Goal: Task Accomplishment & Management: Complete application form

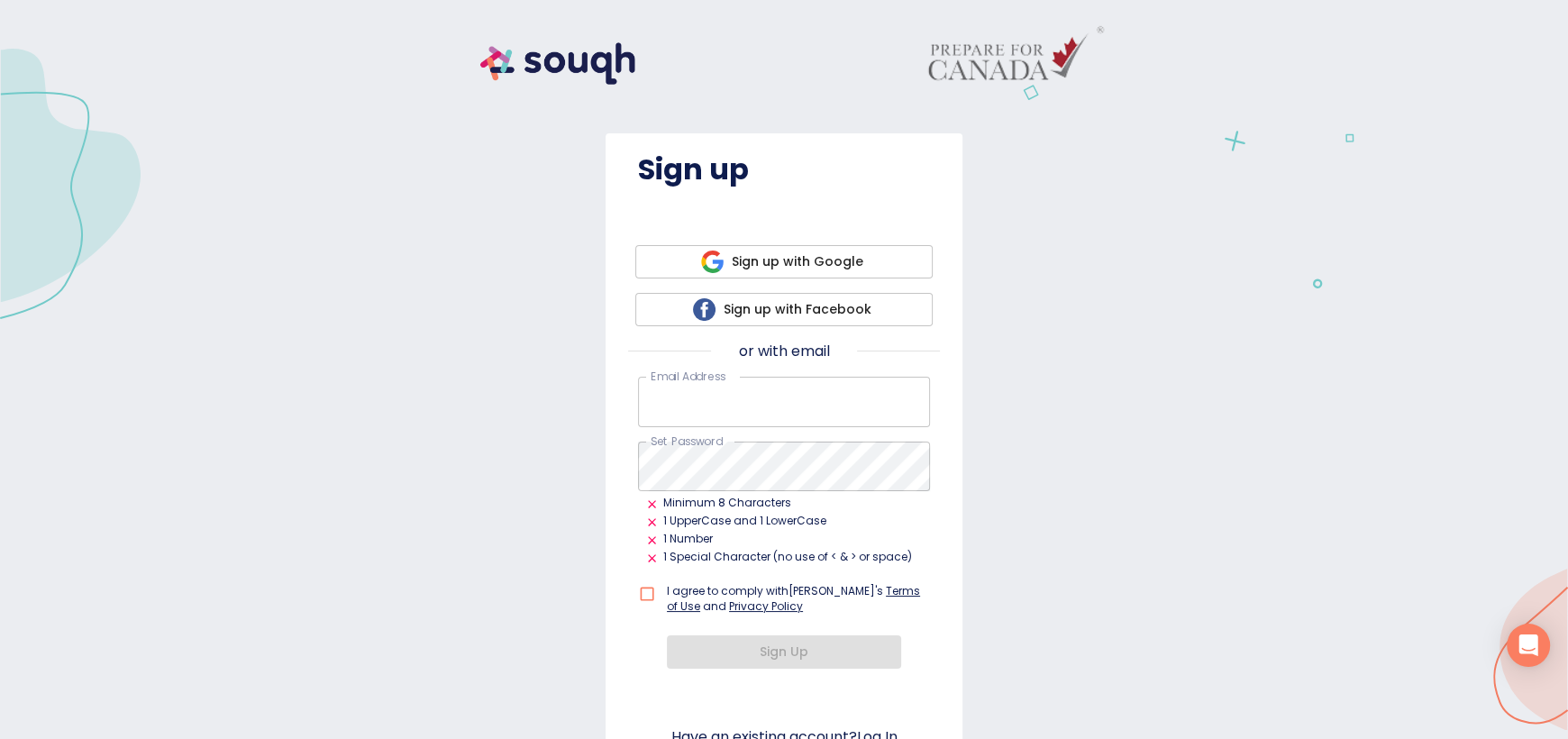
type input "vizi.zsofia@gmail.com"
click at [639, 591] on input "checkbox" at bounding box center [651, 594] width 26 height 34
checkbox input "true"
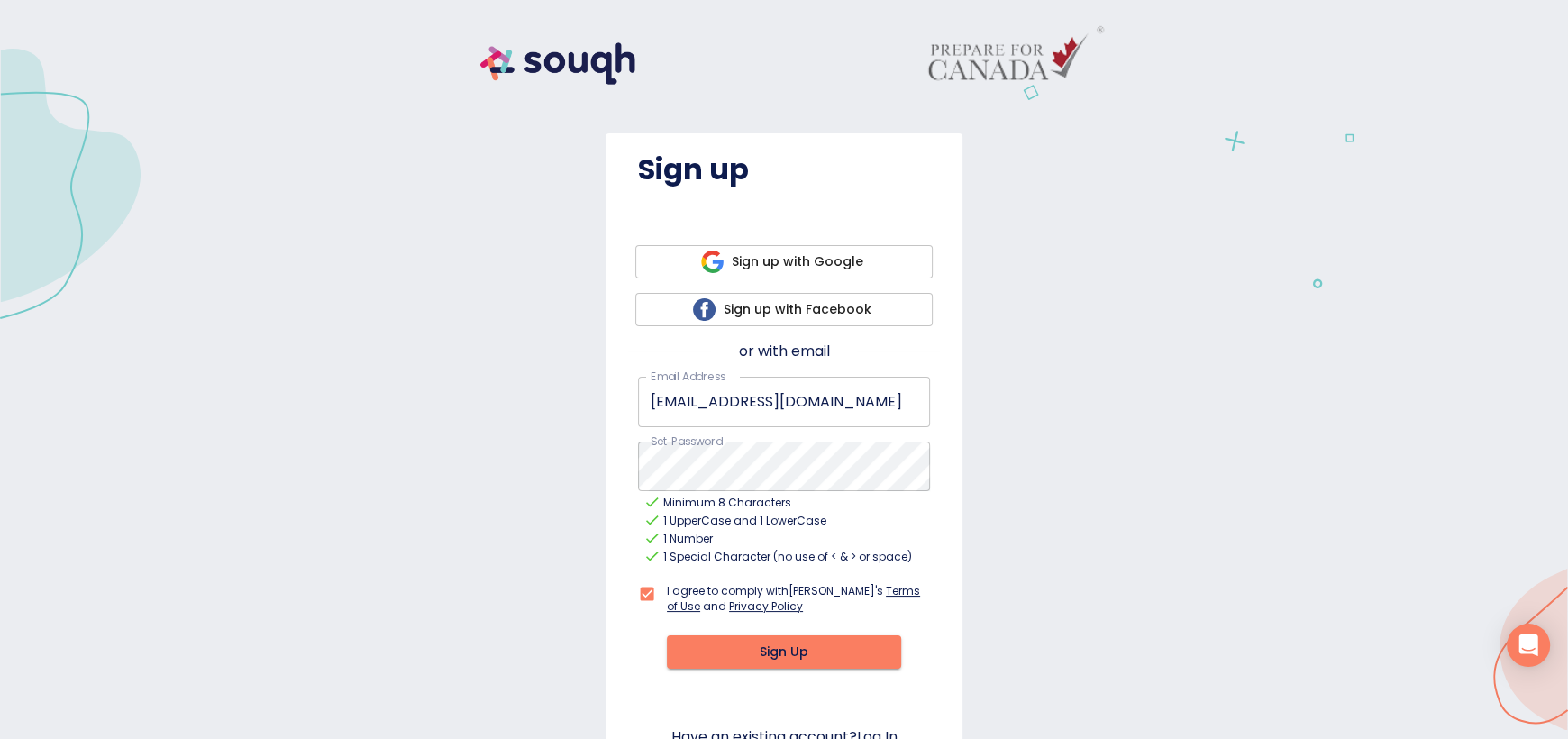
click at [1090, 433] on div "Sign up Sign up with Google Sign up with Facebook or with email Email Address  …" at bounding box center [784, 414] width 1525 height 784
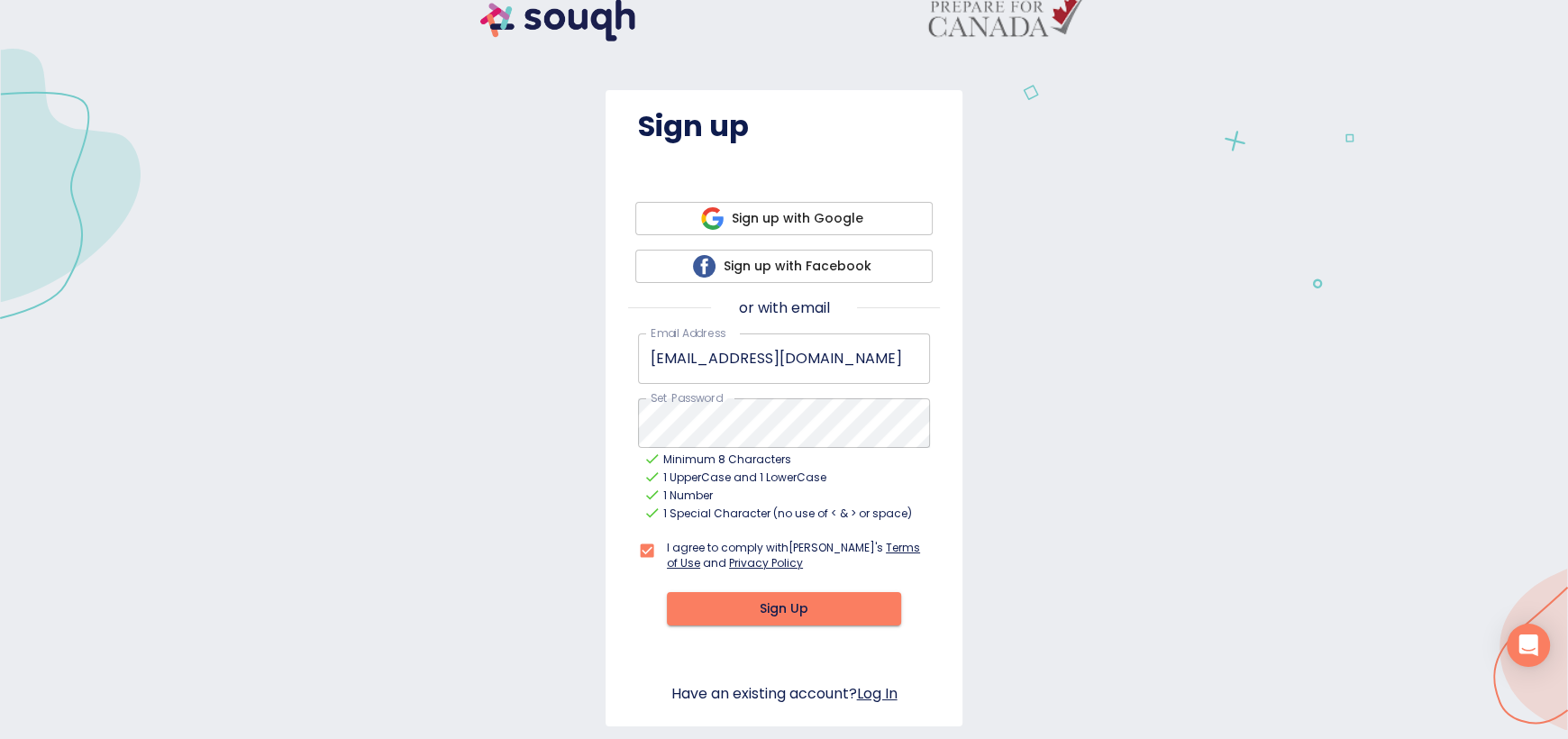
click at [807, 606] on span "Sign Up" at bounding box center [783, 608] width 205 height 22
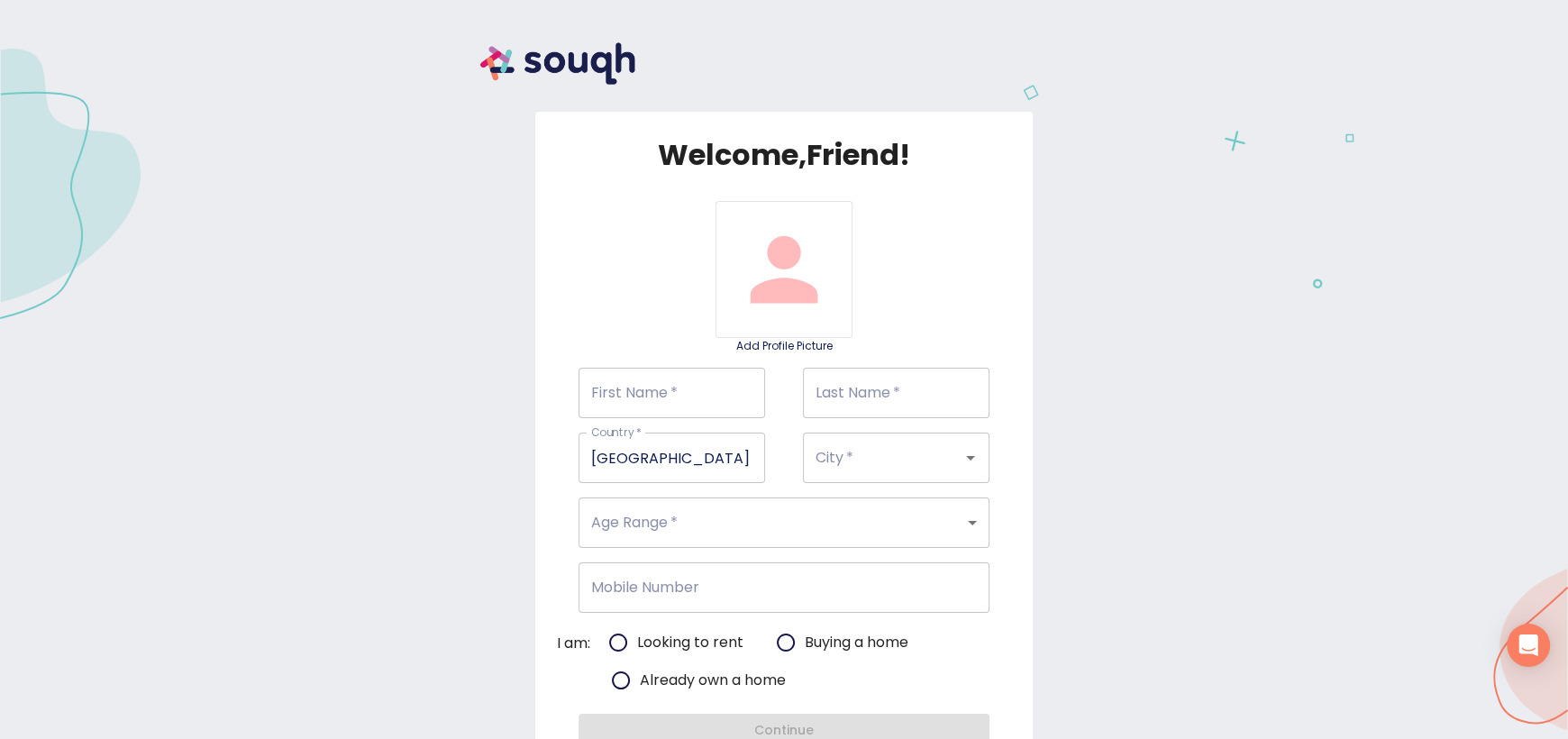
click at [681, 392] on input "First Name   *" at bounding box center [672, 393] width 187 height 51
type input "Zsofia"
click at [847, 389] on input "Last Name   *" at bounding box center [896, 393] width 187 height 51
type input "Vizi"
click at [858, 460] on input "City   *" at bounding box center [870, 457] width 120 height 34
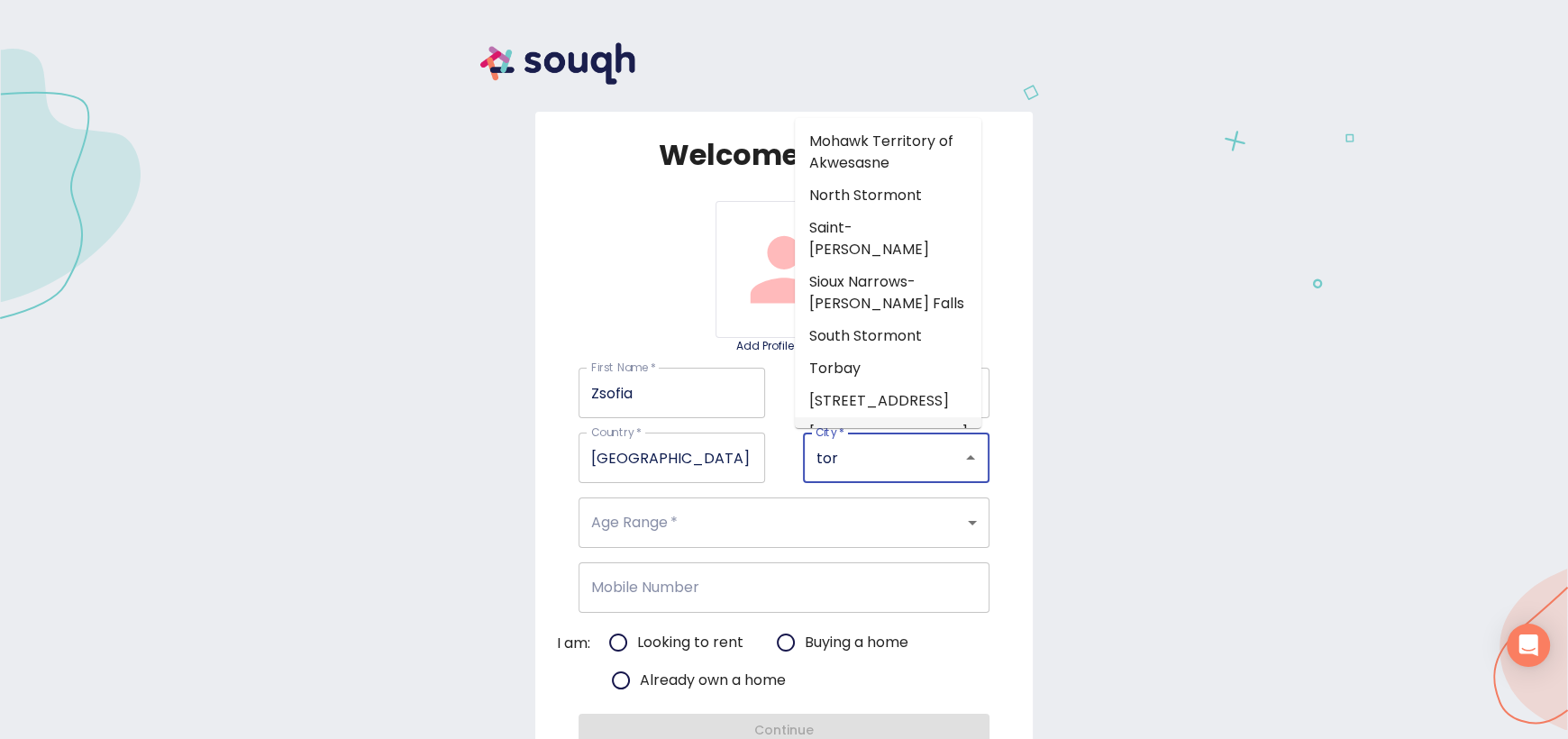
click at [892, 417] on li "Toronto" at bounding box center [888, 433] width 187 height 32
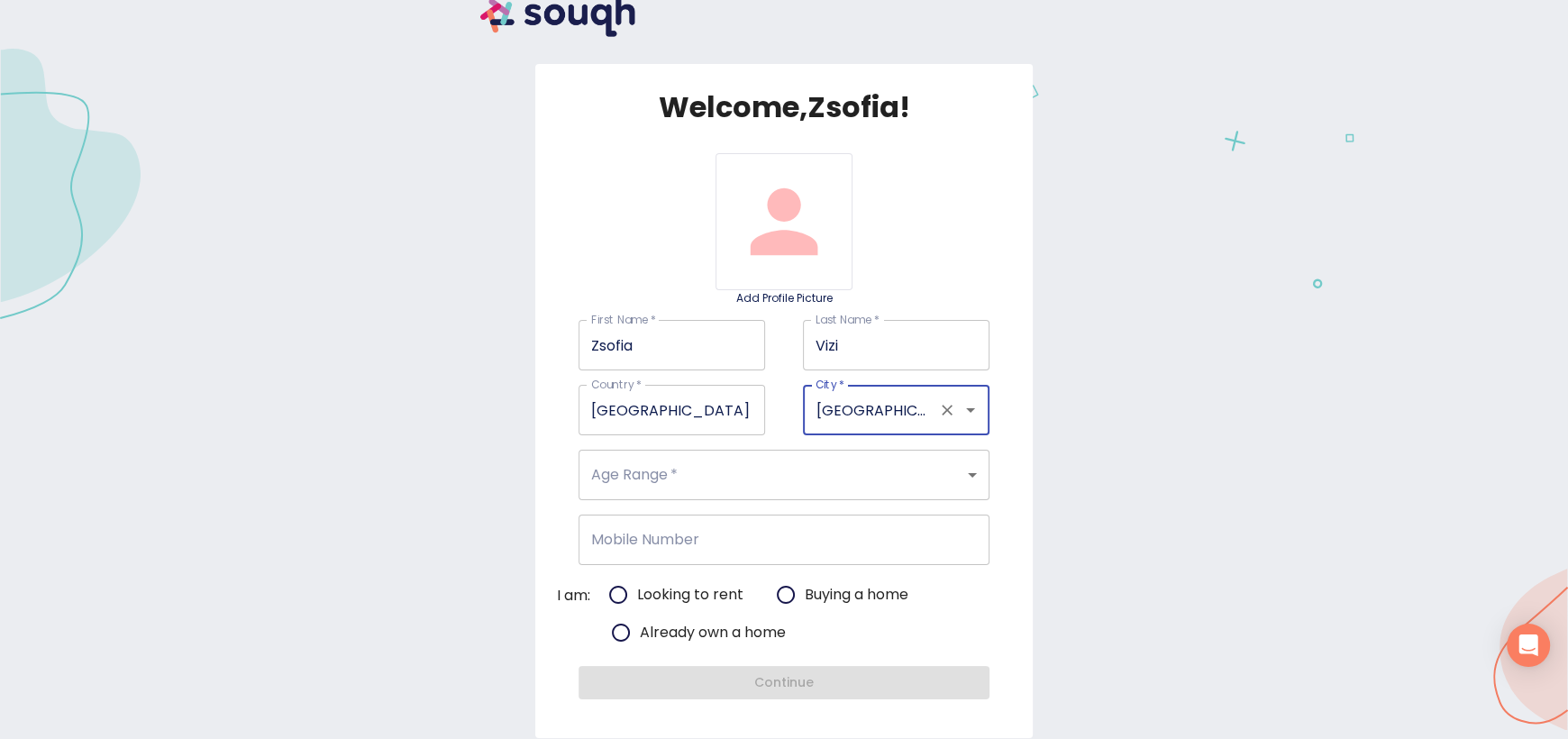
scroll to position [75, 0]
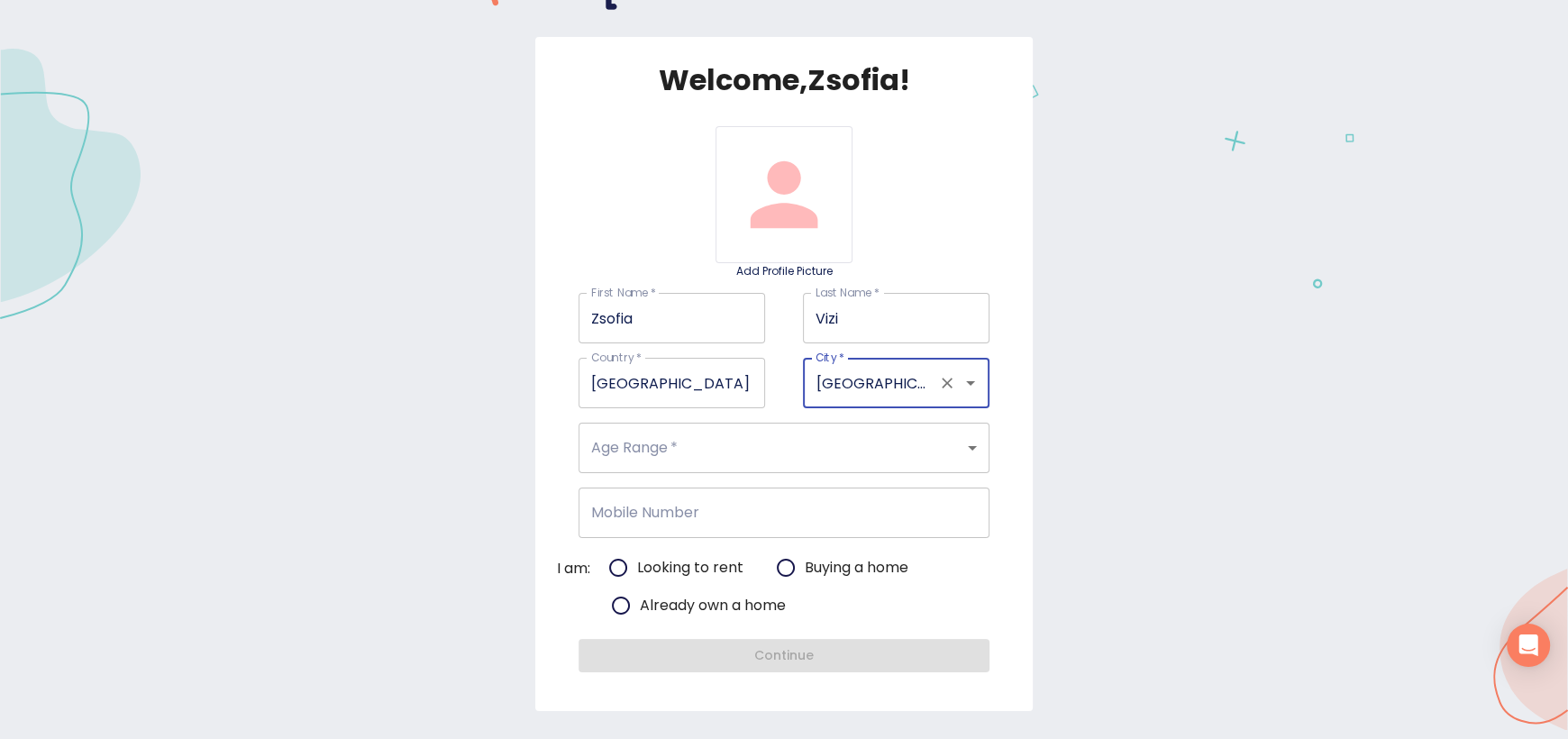
type input "Toronto"
click at [862, 0] on body "Welcome, Zsofia ! Add Profile Picture First Name   * Zsofia First Name * Last N…" at bounding box center [784, 0] width 1568 height 0
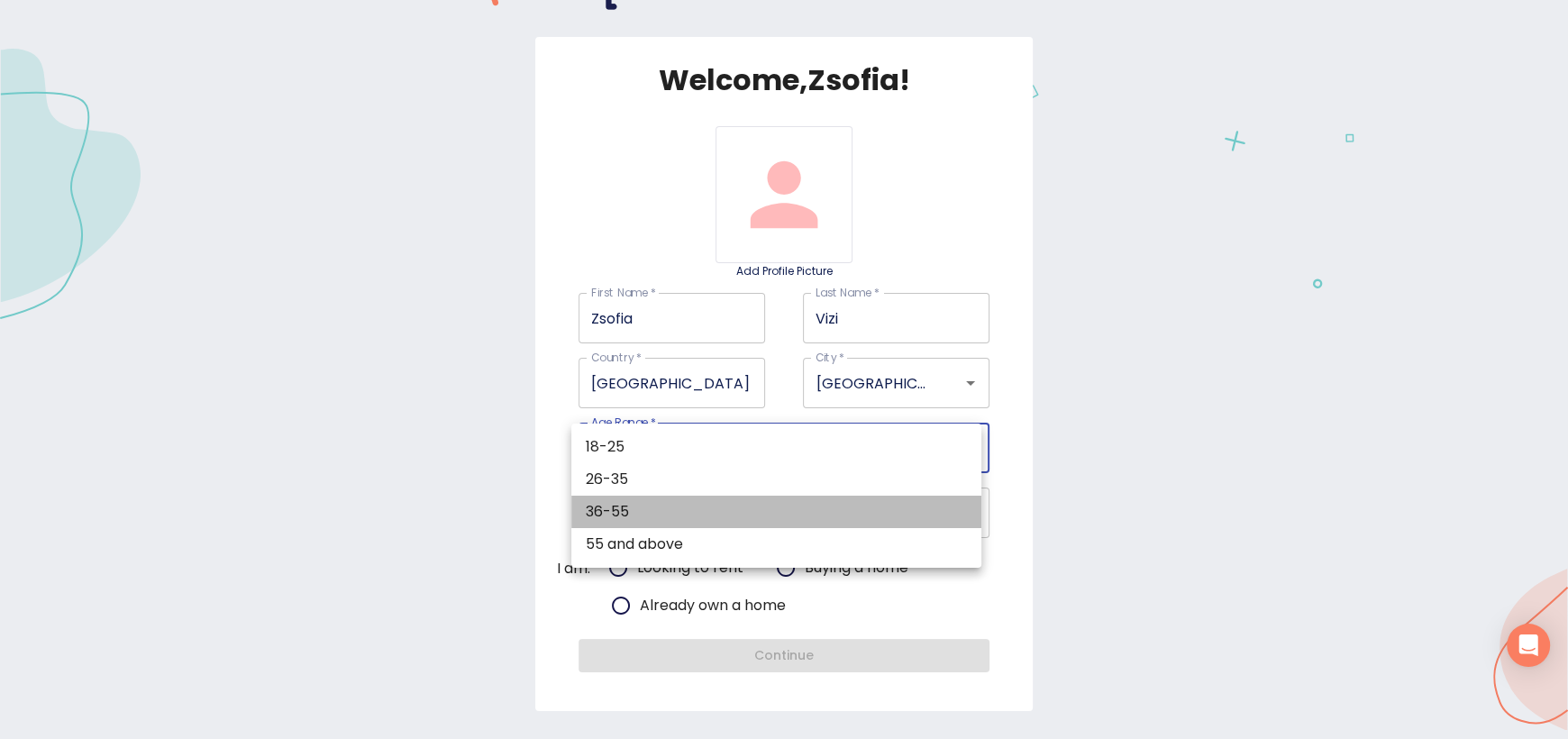
click at [800, 512] on li "36-55" at bounding box center [777, 512] width 410 height 32
type input "36-55"
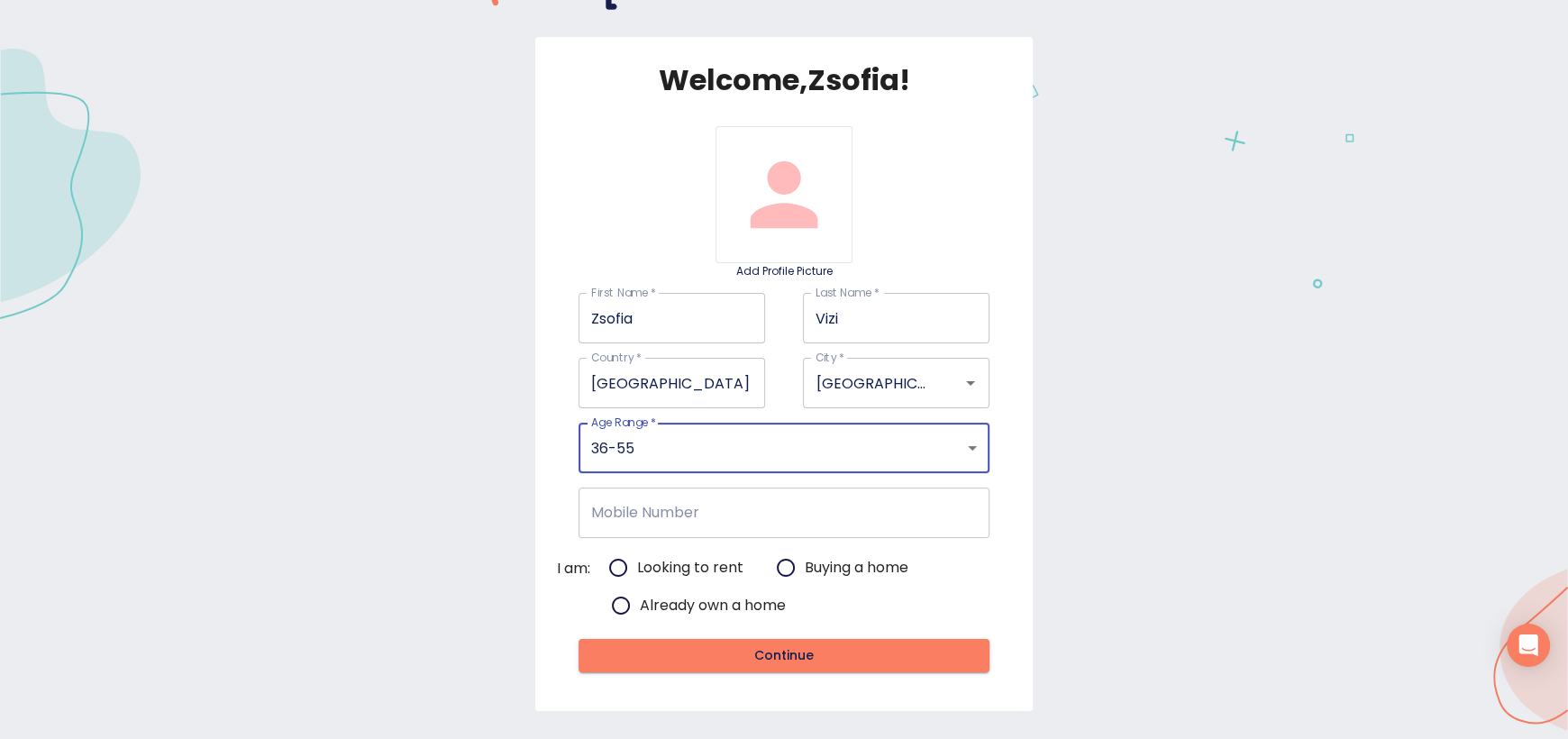
click at [611, 567] on input "Looking to rent" at bounding box center [617, 567] width 38 height 38
radio input "true"
click at [812, 652] on span "Continue" at bounding box center [783, 655] width 381 height 22
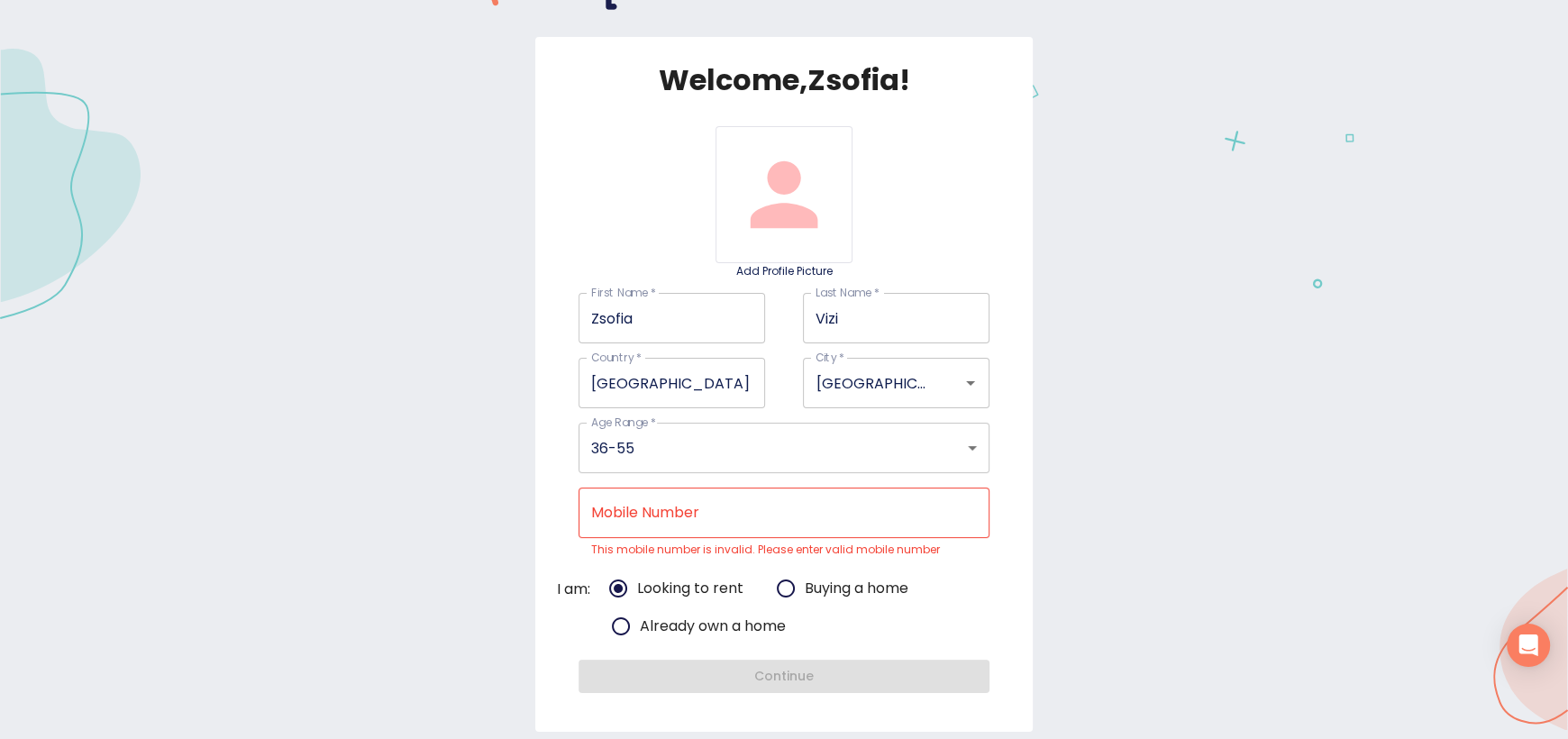
click at [818, 506] on input "Mobile Number" at bounding box center [784, 513] width 410 height 51
type input "[PHONE_NUMBER]"
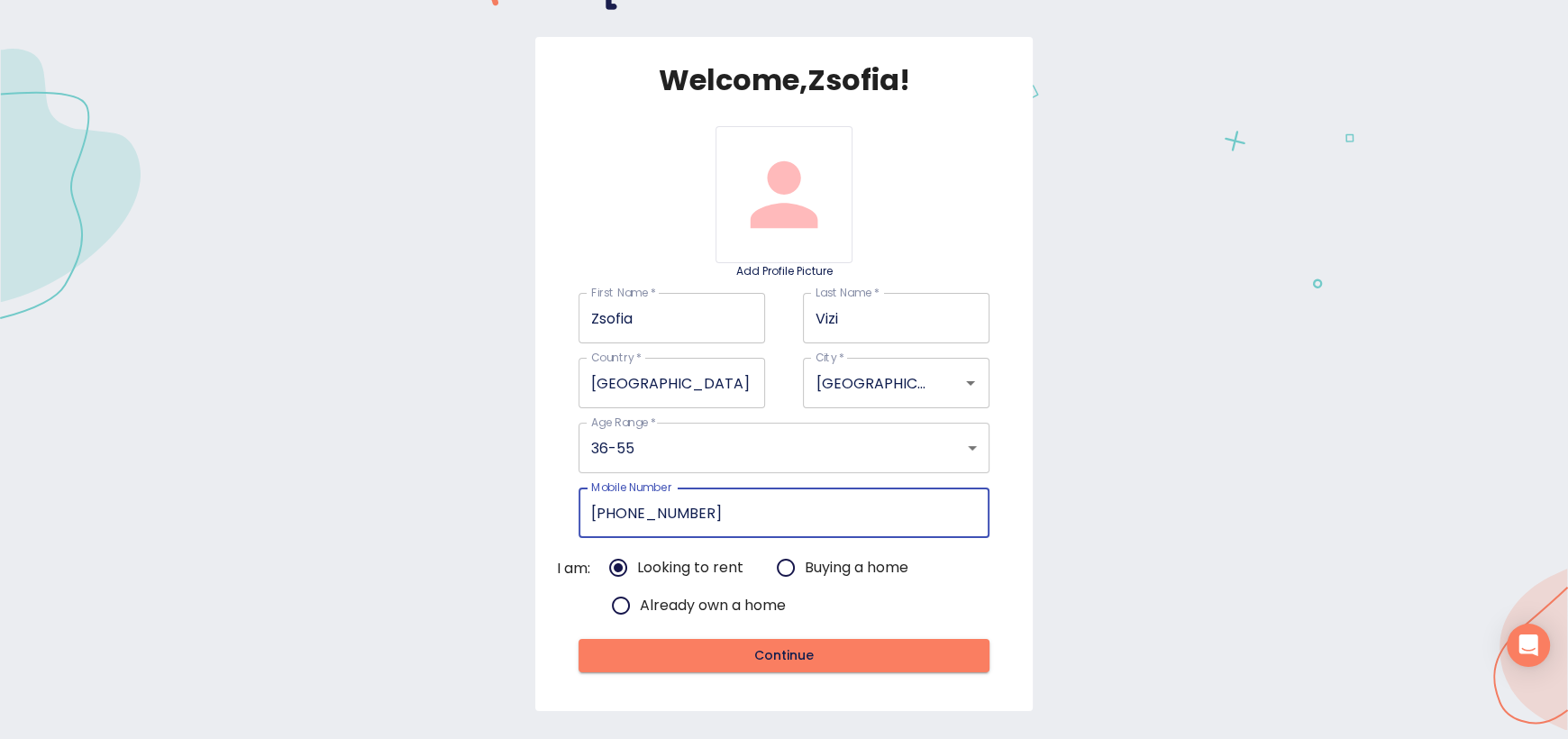
click at [734, 661] on span "Continue" at bounding box center [783, 655] width 381 height 22
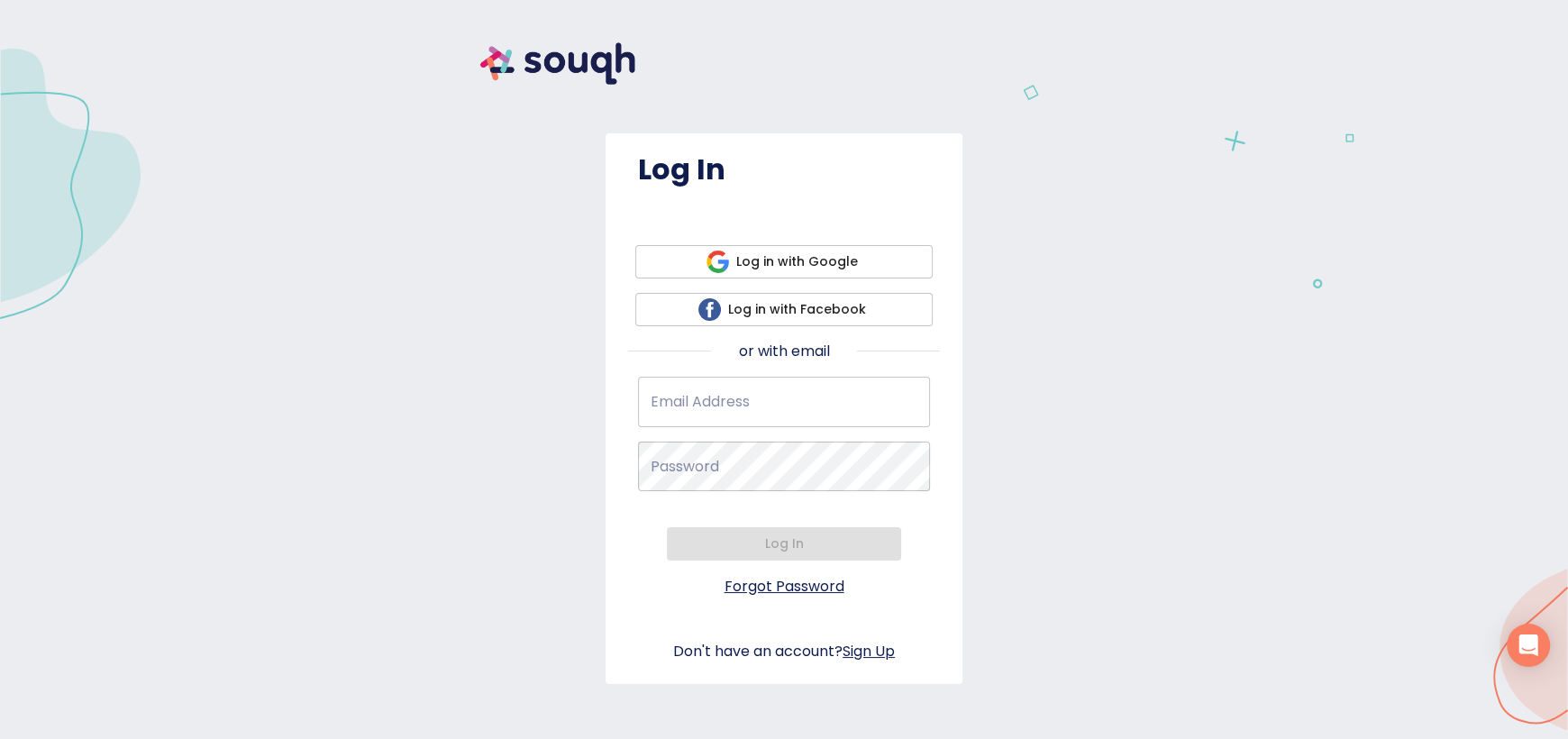
click at [806, 413] on input "Email Address   *" at bounding box center [783, 401] width 292 height 51
type input "[EMAIL_ADDRESS][DOMAIN_NAME]"
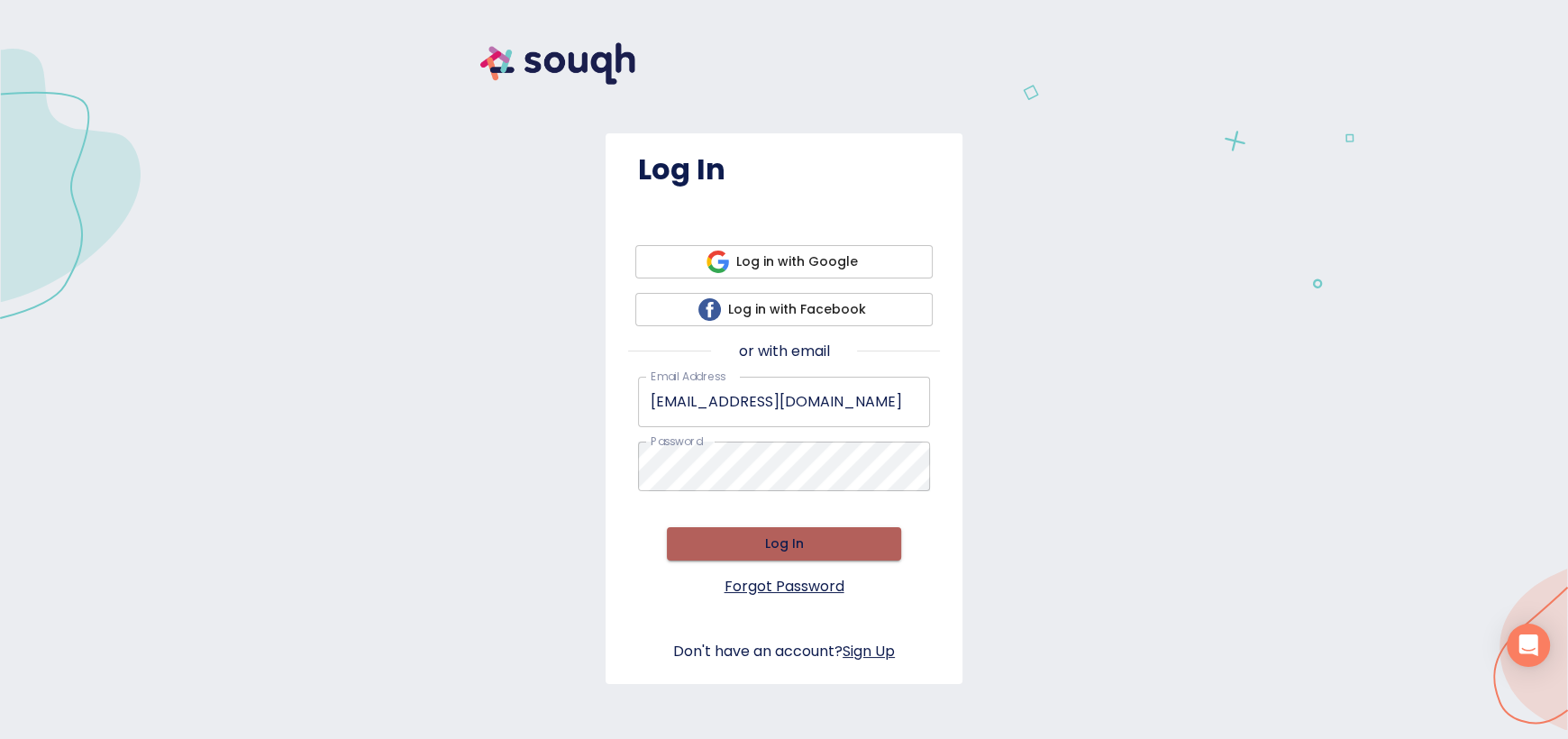
click at [755, 536] on span "Log In" at bounding box center [783, 544] width 205 height 22
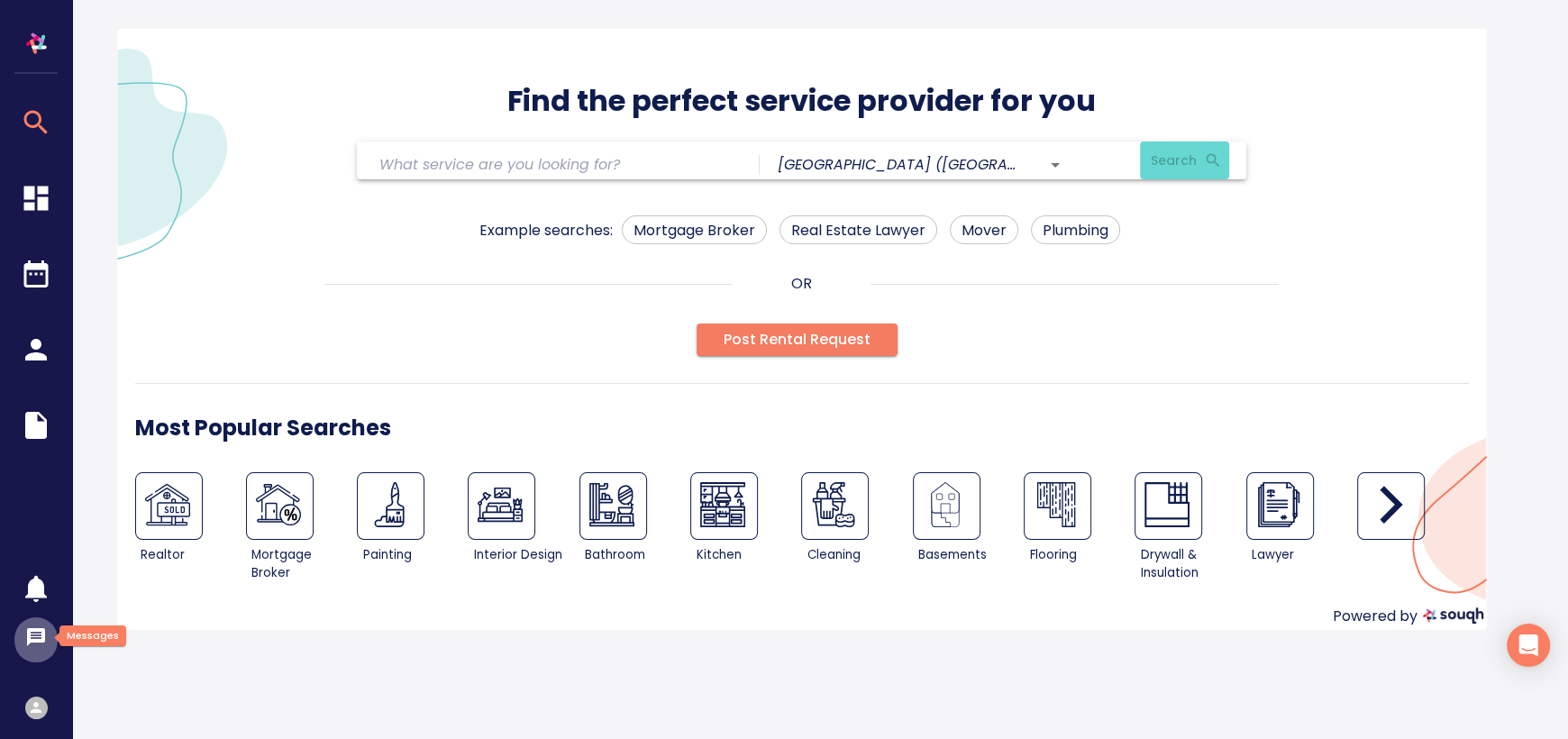
click at [37, 634] on icon "button" at bounding box center [36, 638] width 22 height 22
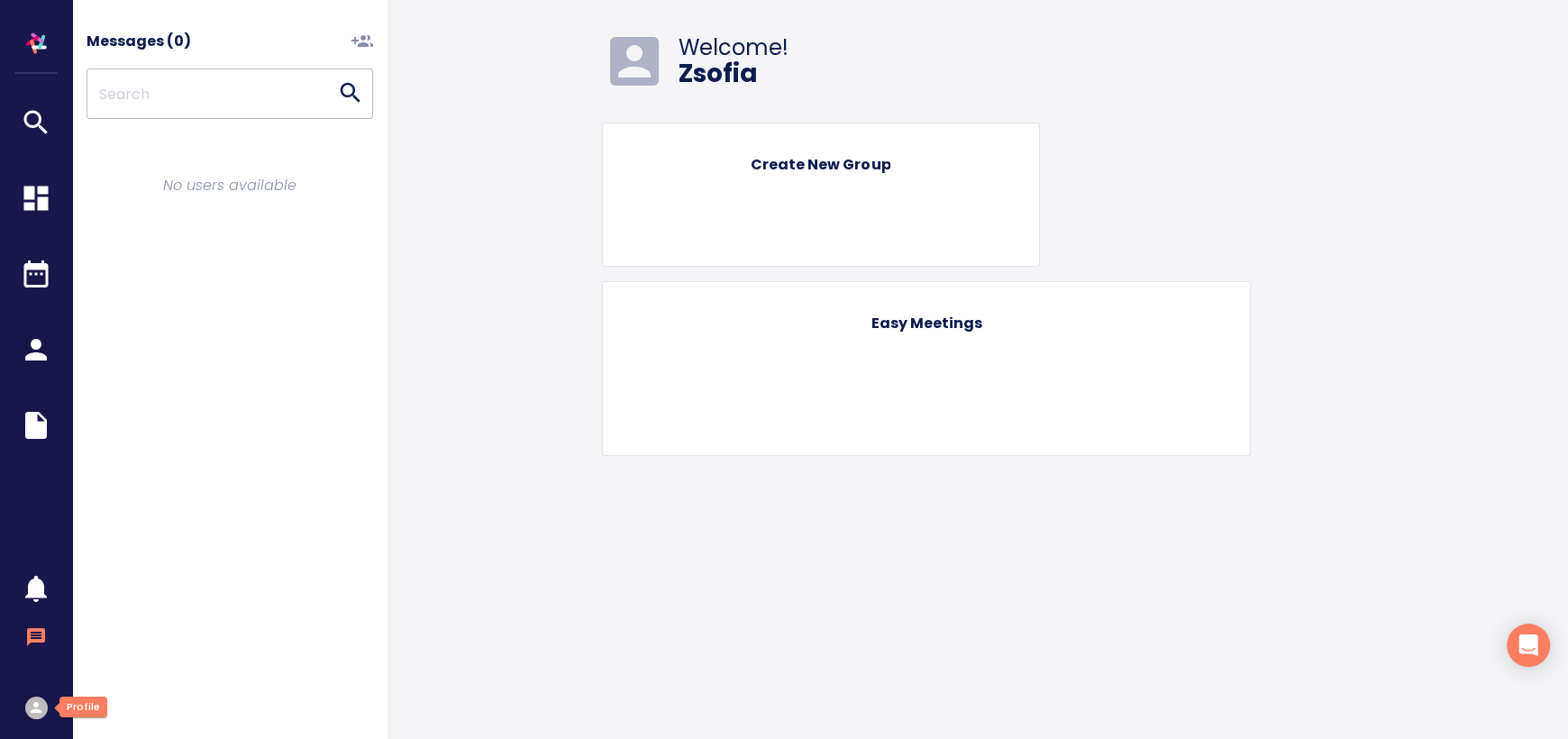
click at [34, 714] on icon "button" at bounding box center [36, 708] width 17 height 17
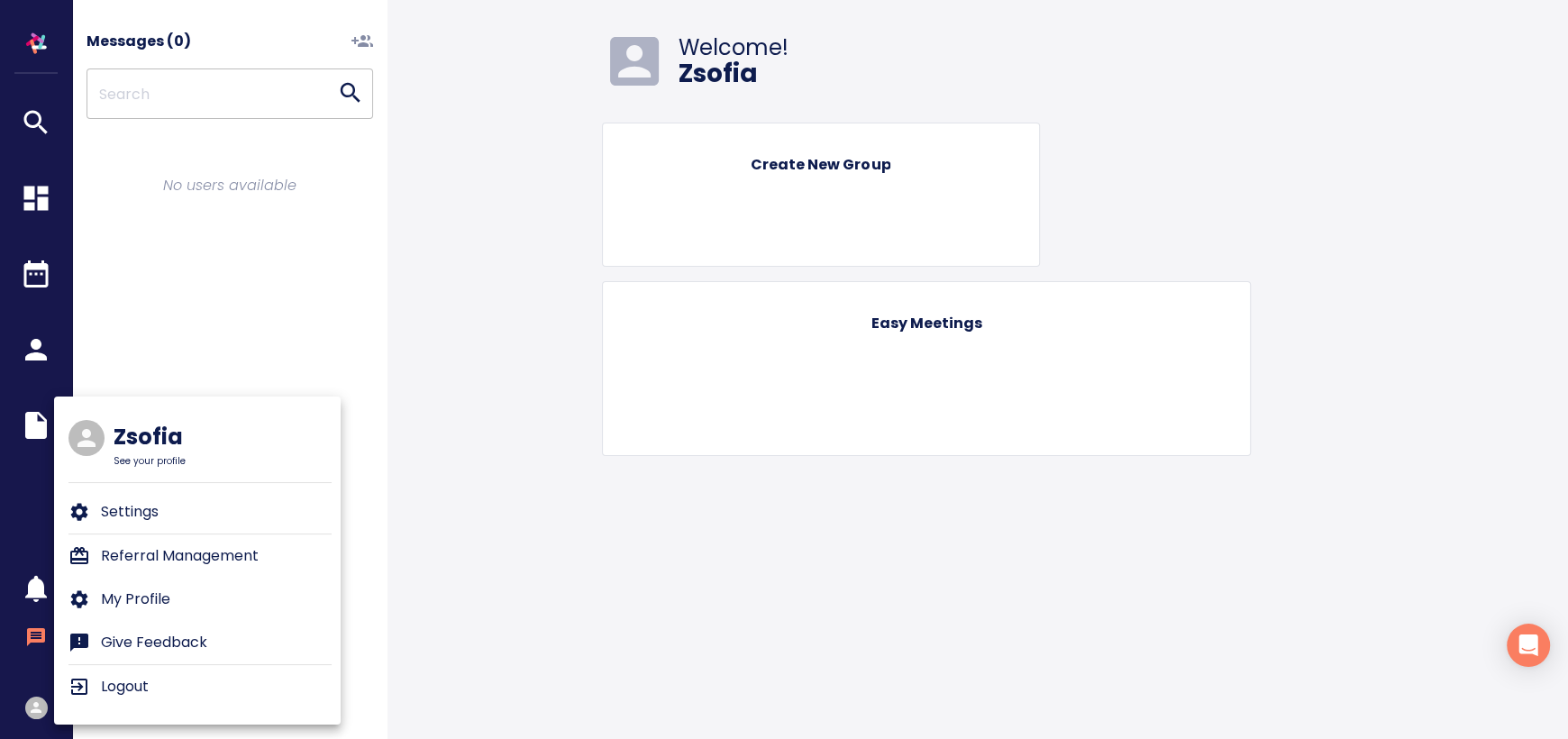
click at [179, 596] on li "My Profile" at bounding box center [200, 599] width 263 height 43
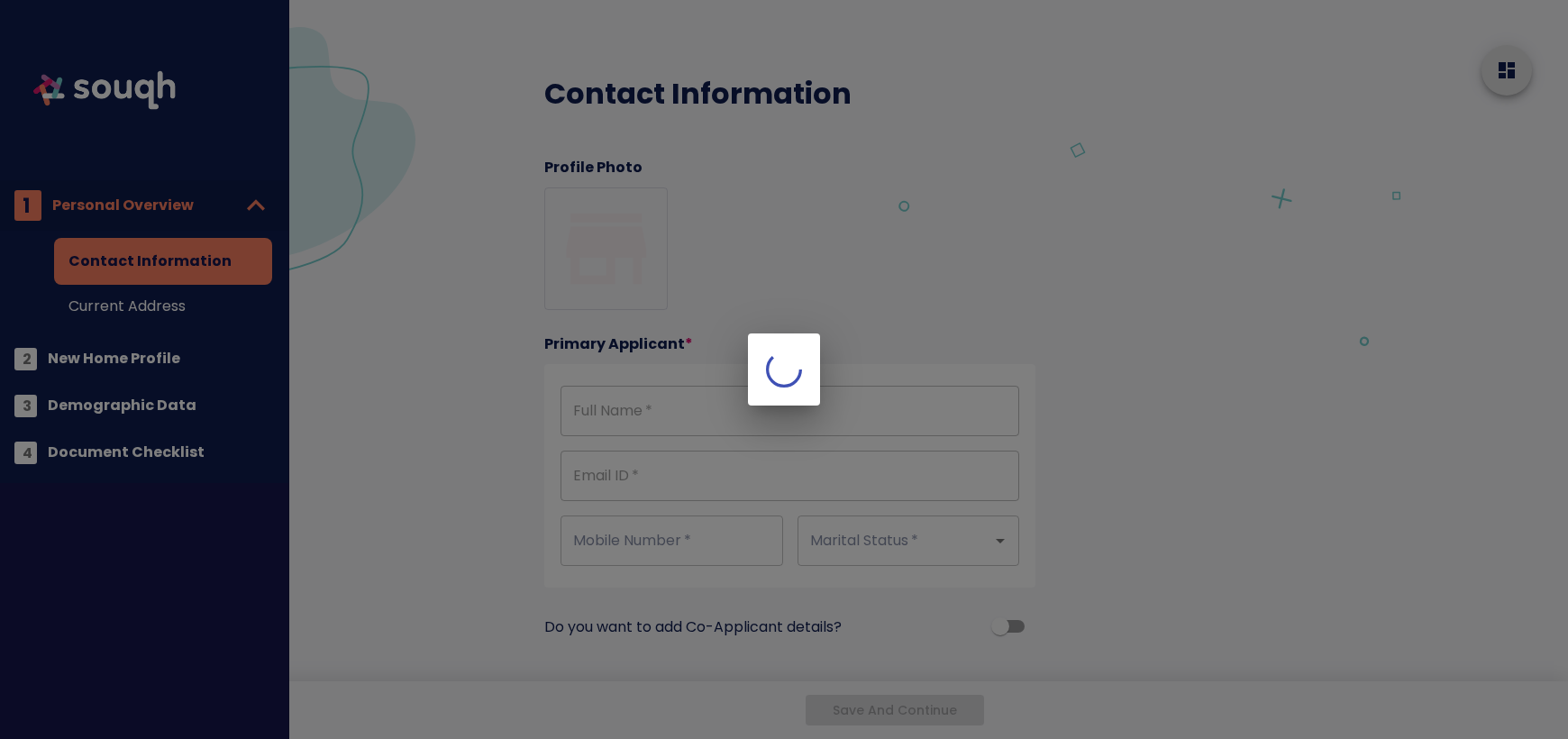
type input "[PERSON_NAME]"
type input "[EMAIL_ADDRESS][DOMAIN_NAME]"
type input "[PHONE_NUMBER]"
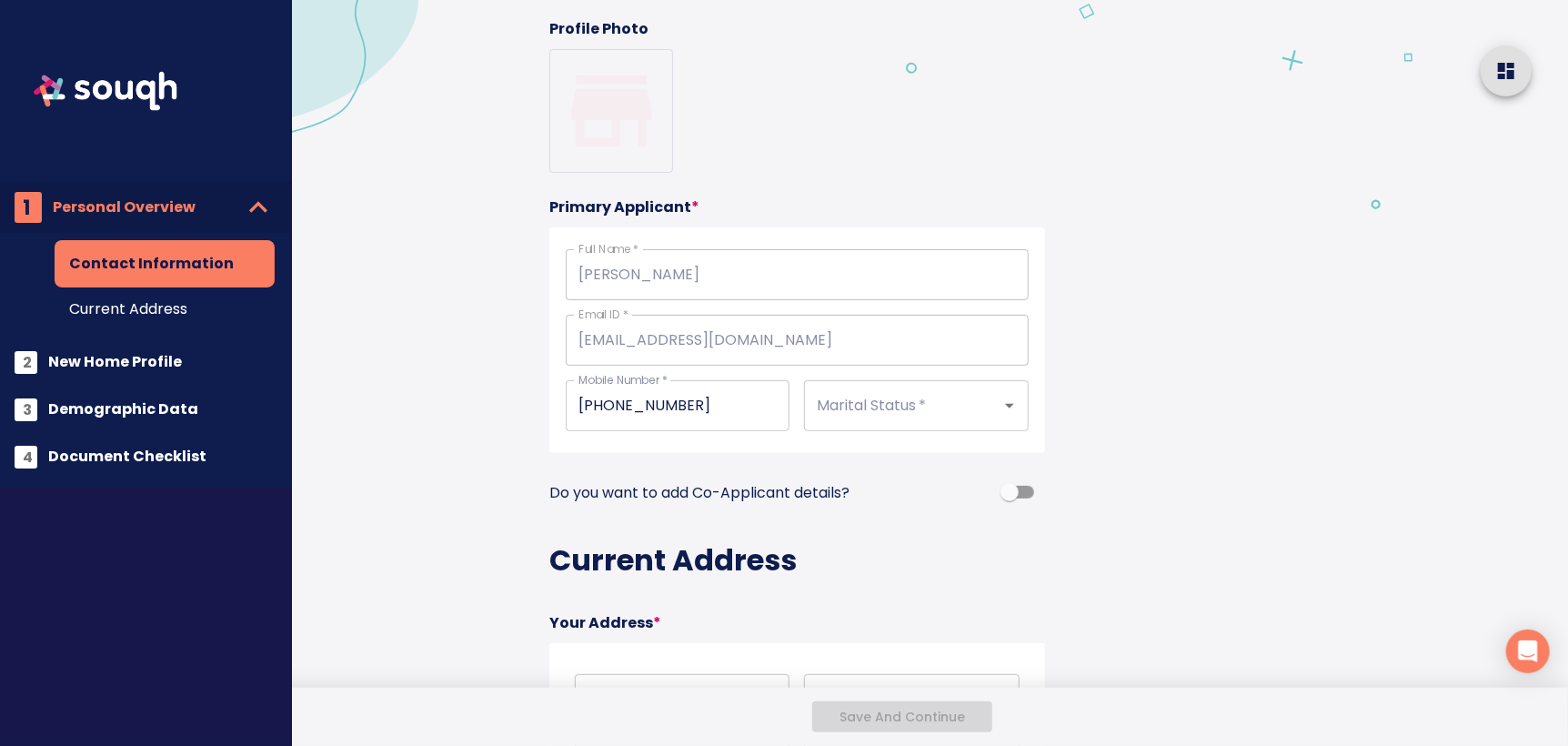
scroll to position [182, 0]
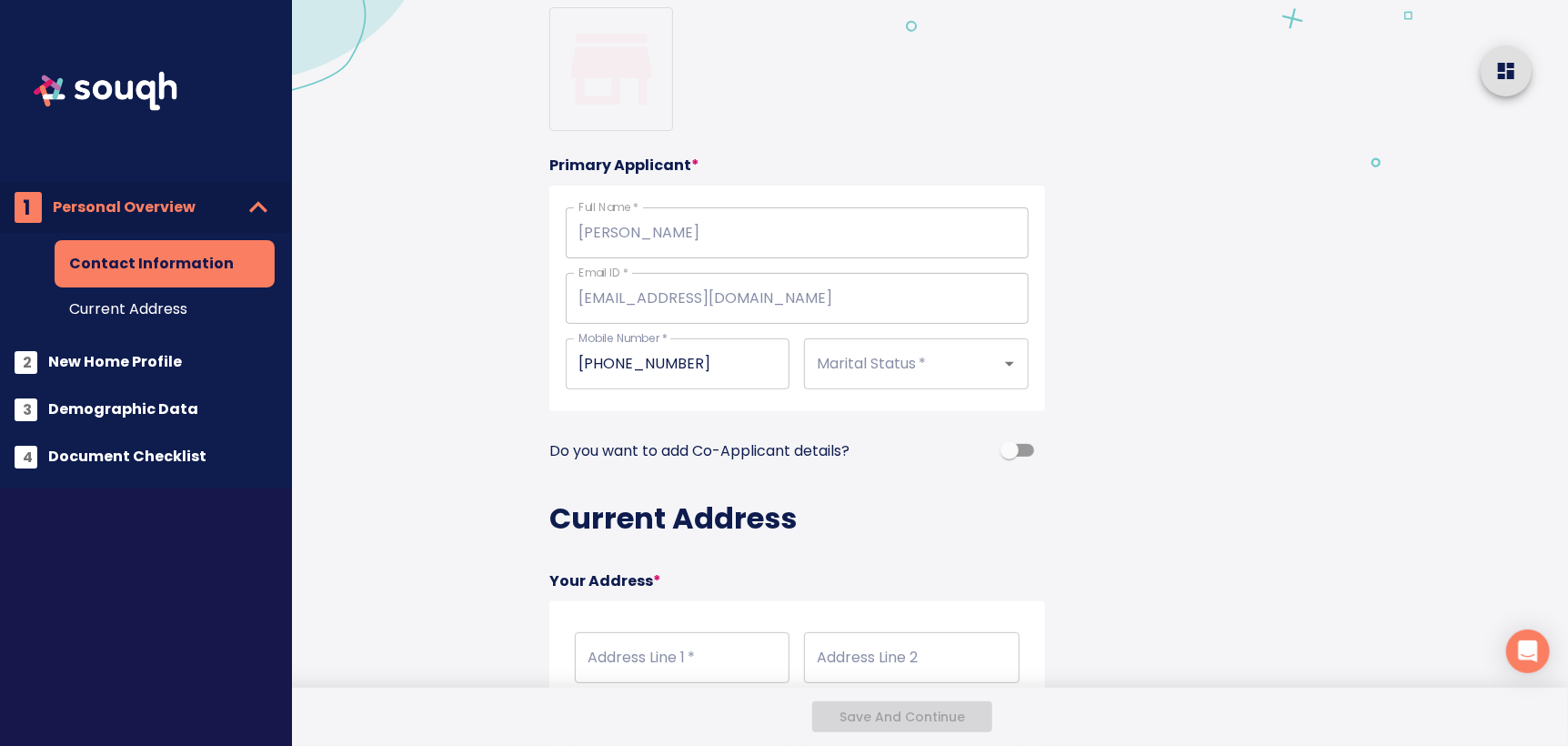
click at [940, 372] on input "Marital Status   *" at bounding box center [890, 363] width 156 height 34
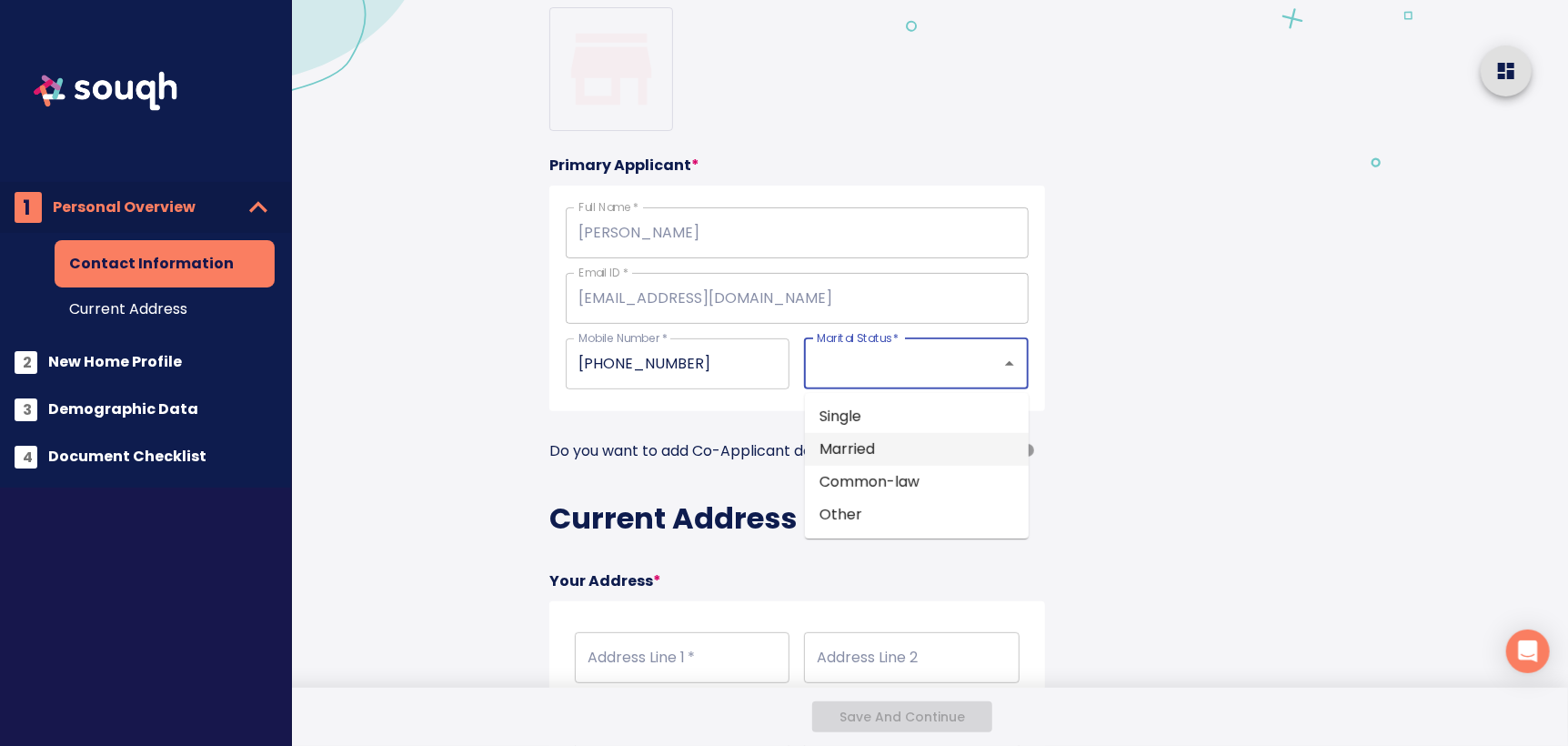
click at [903, 449] on li "Married" at bounding box center [917, 449] width 224 height 33
type input "Married"
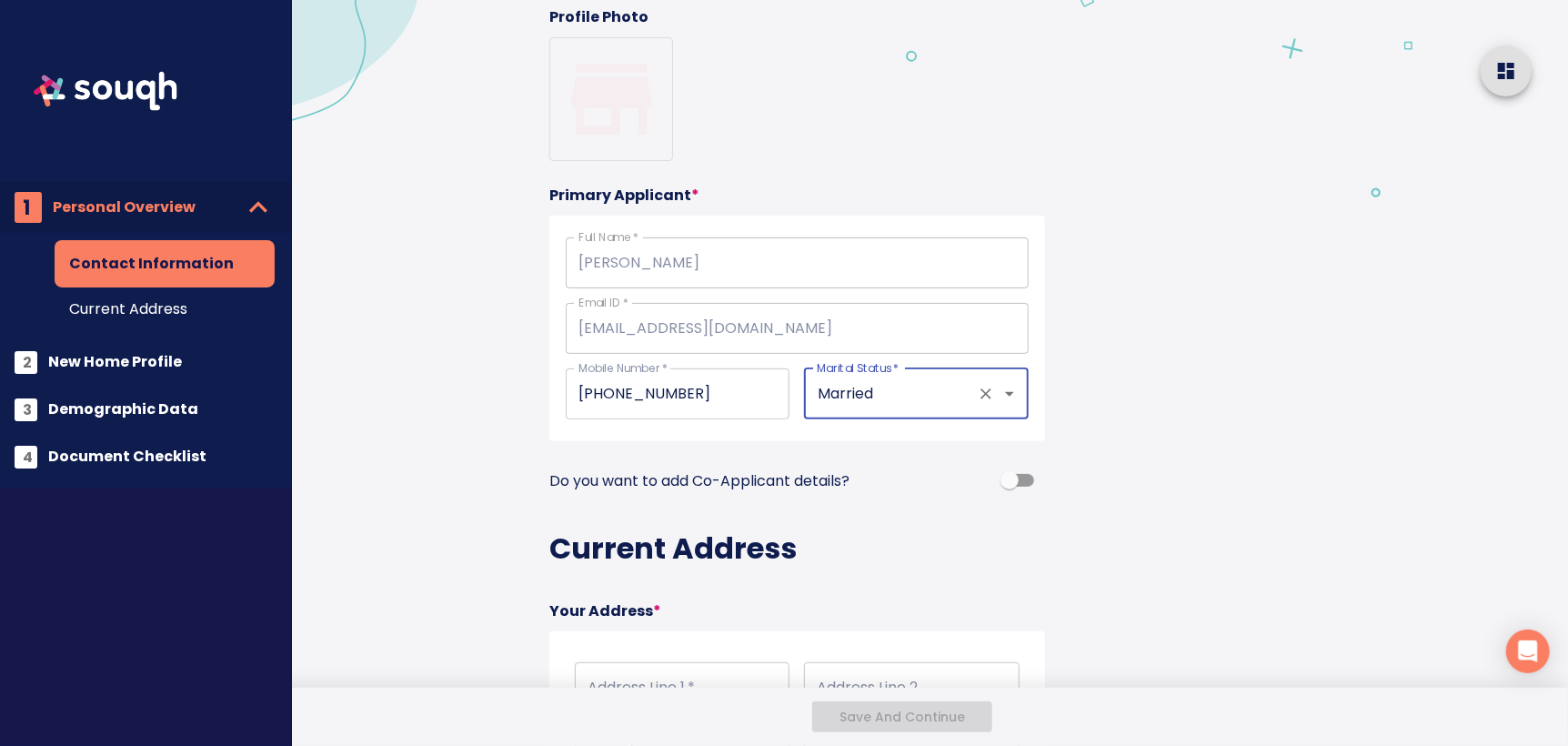
scroll to position [136, 0]
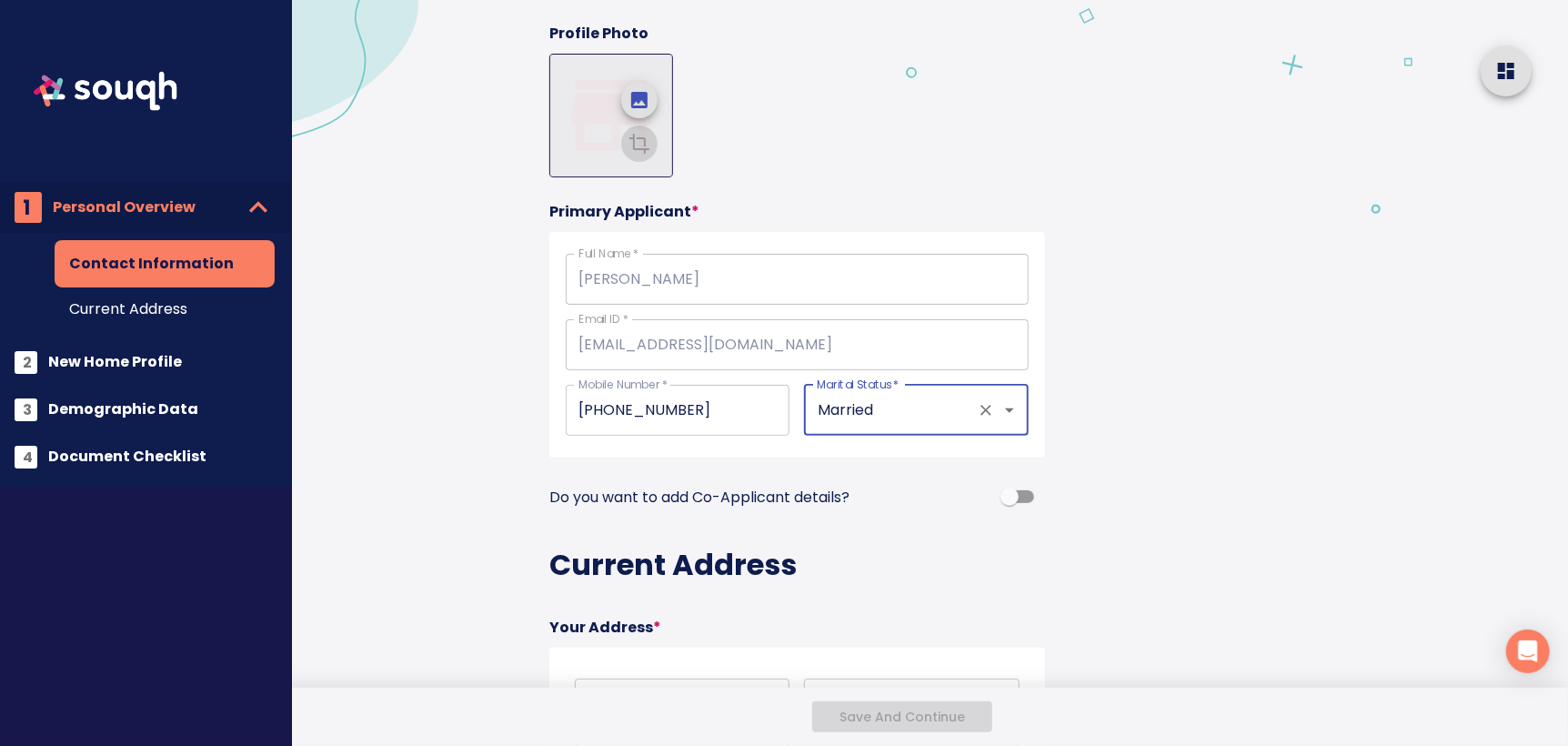
click at [572, 133] on img at bounding box center [610, 115] width 122 height 122
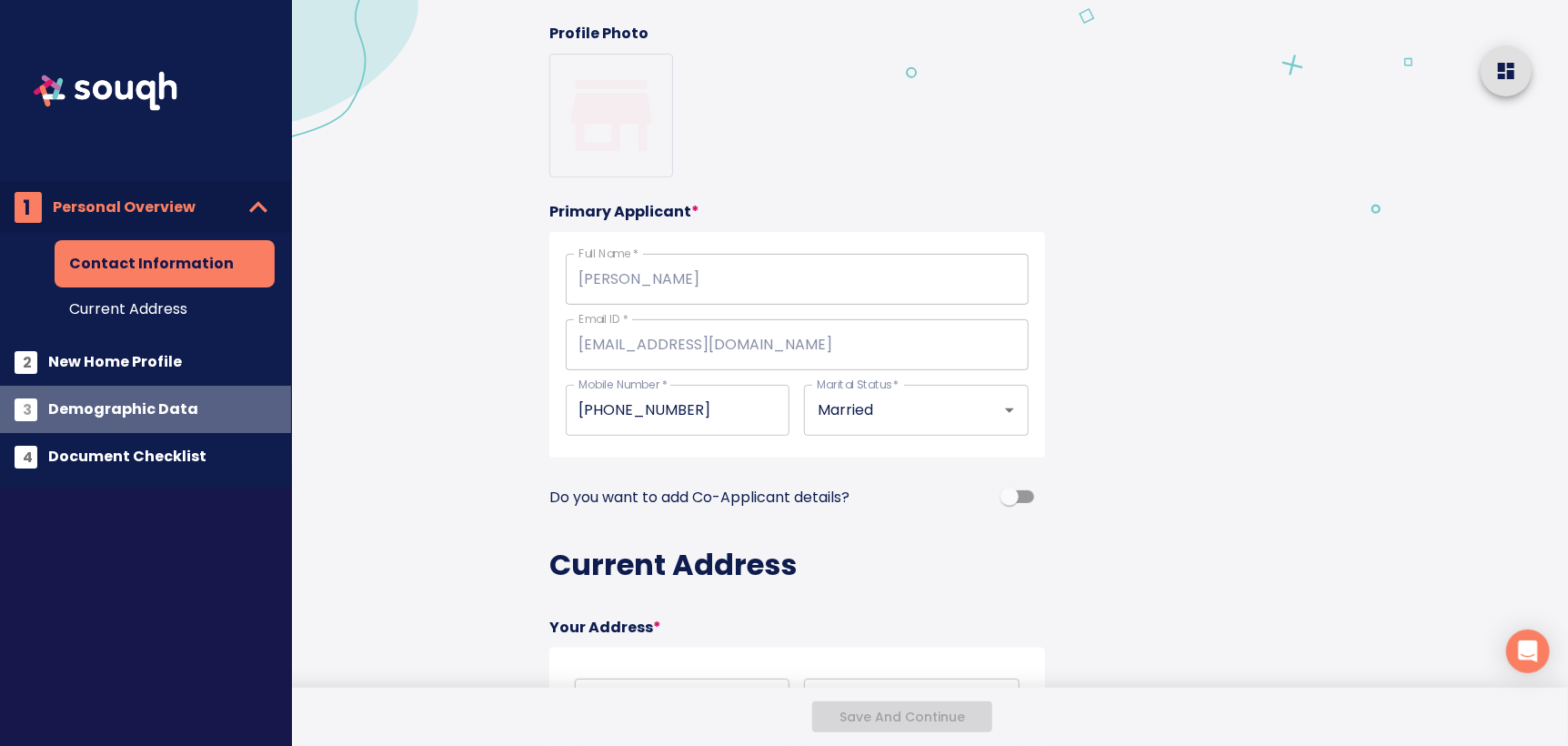
click at [117, 416] on span "Demographic Data" at bounding box center [163, 409] width 229 height 25
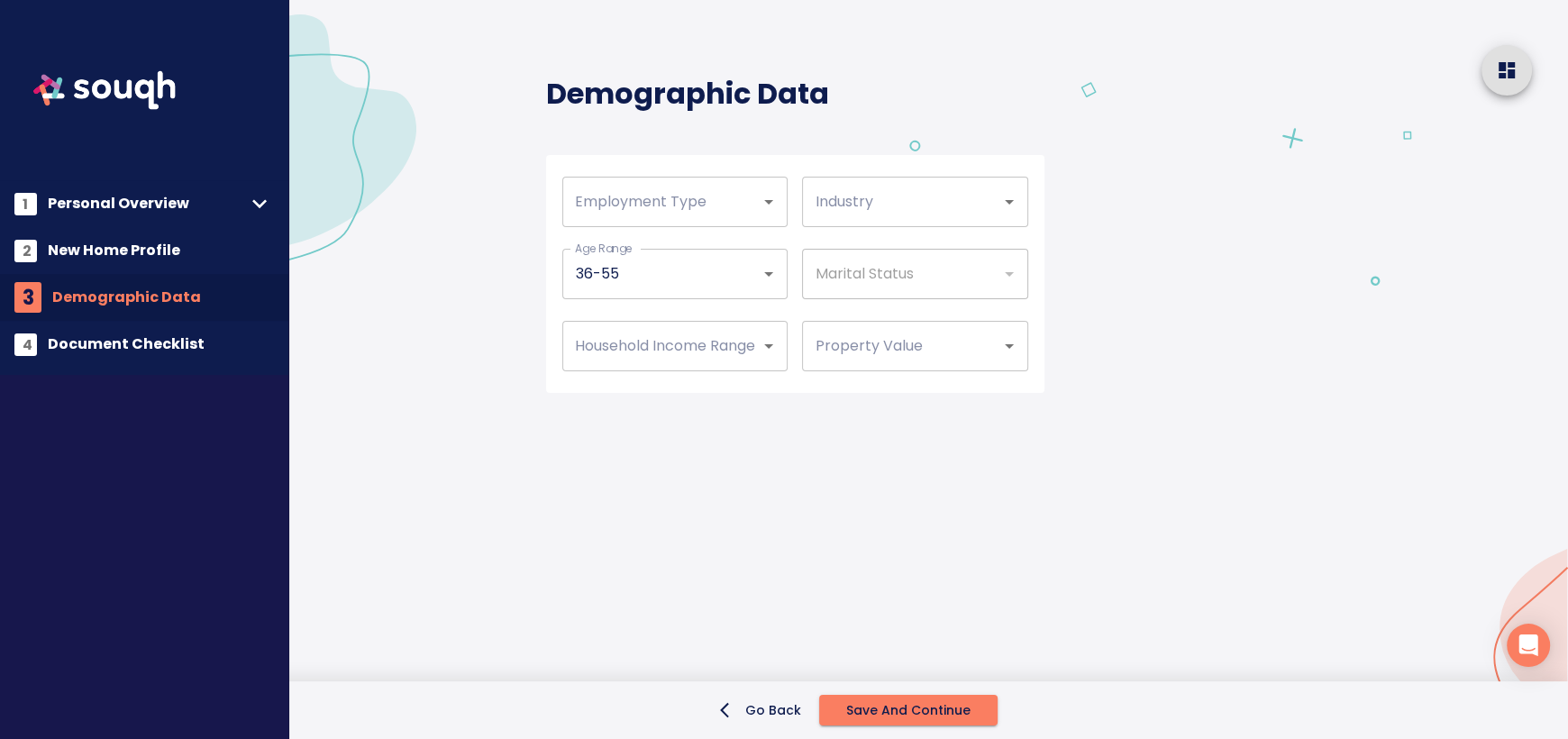
click at [803, 281] on div "Marital Status" at bounding box center [915, 273] width 225 height 51
click at [1010, 274] on div at bounding box center [1008, 273] width 23 height 25
click at [1003, 210] on icon "Open" at bounding box center [1009, 202] width 22 height 22
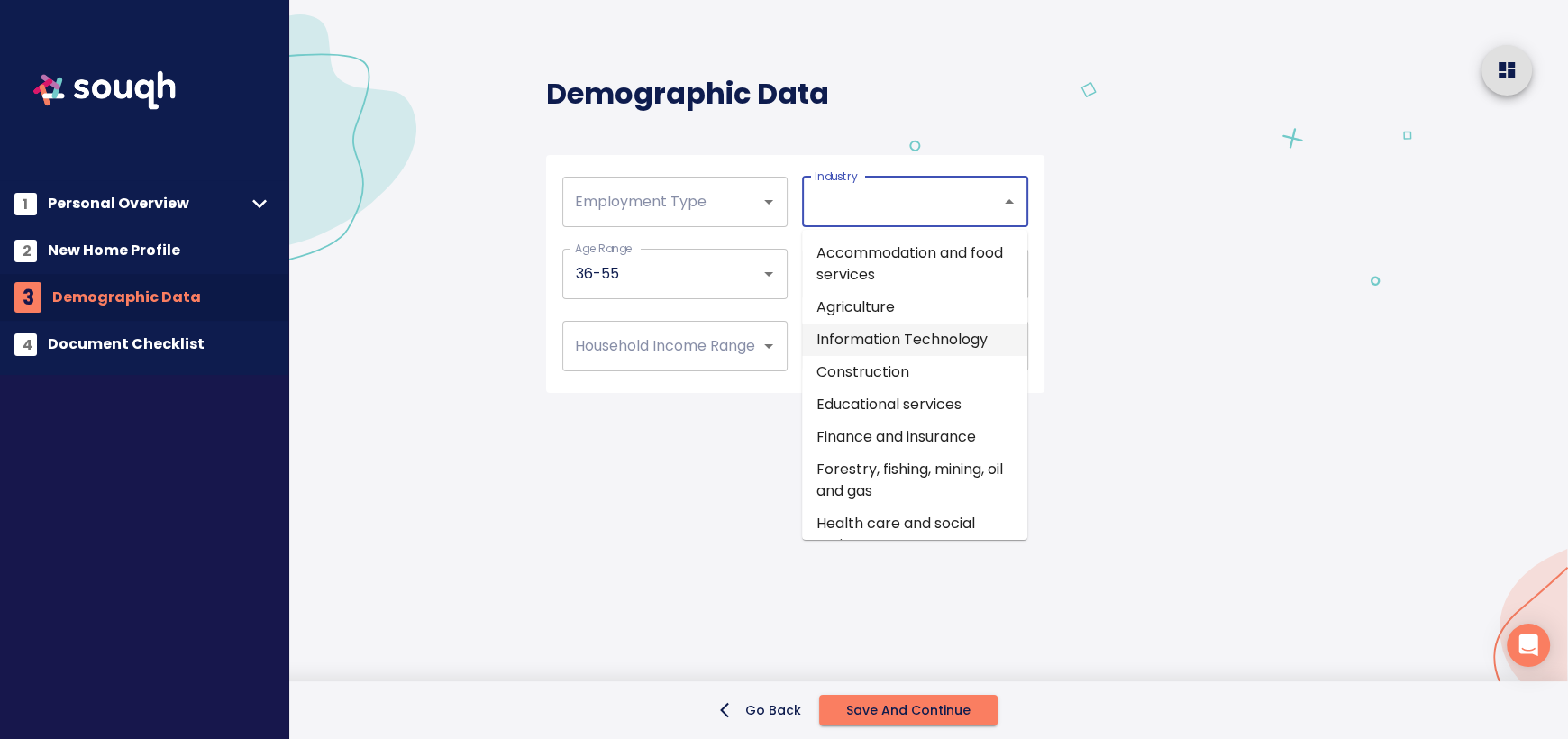
click at [959, 339] on li "Information Technology" at bounding box center [915, 340] width 225 height 32
type input "Information Technology"
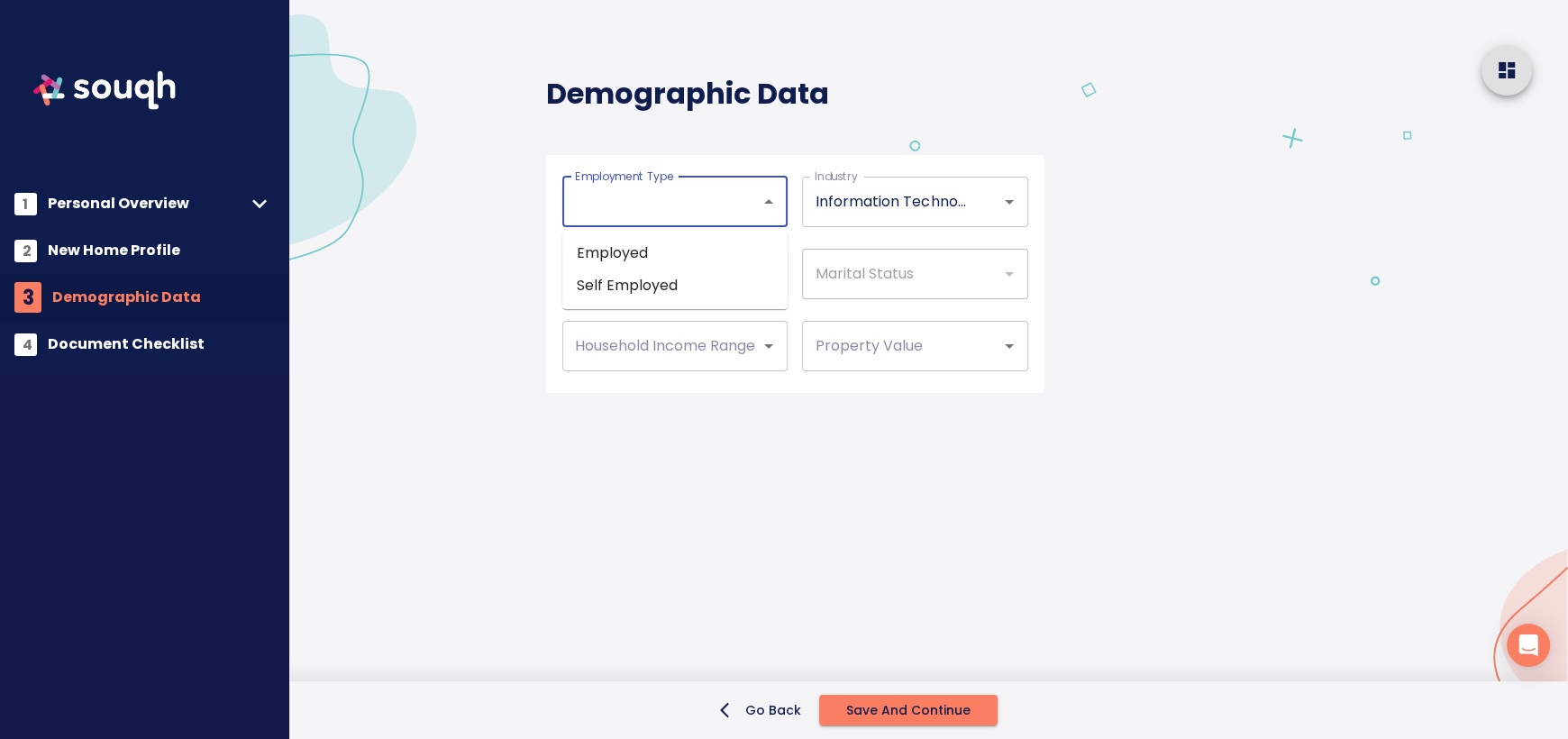
click at [710, 202] on input "Employment Type" at bounding box center [650, 202] width 158 height 34
click at [1237, 195] on div at bounding box center [1355, 227] width 426 height 456
click at [739, 364] on div "Household Income Range" at bounding box center [674, 346] width 225 height 51
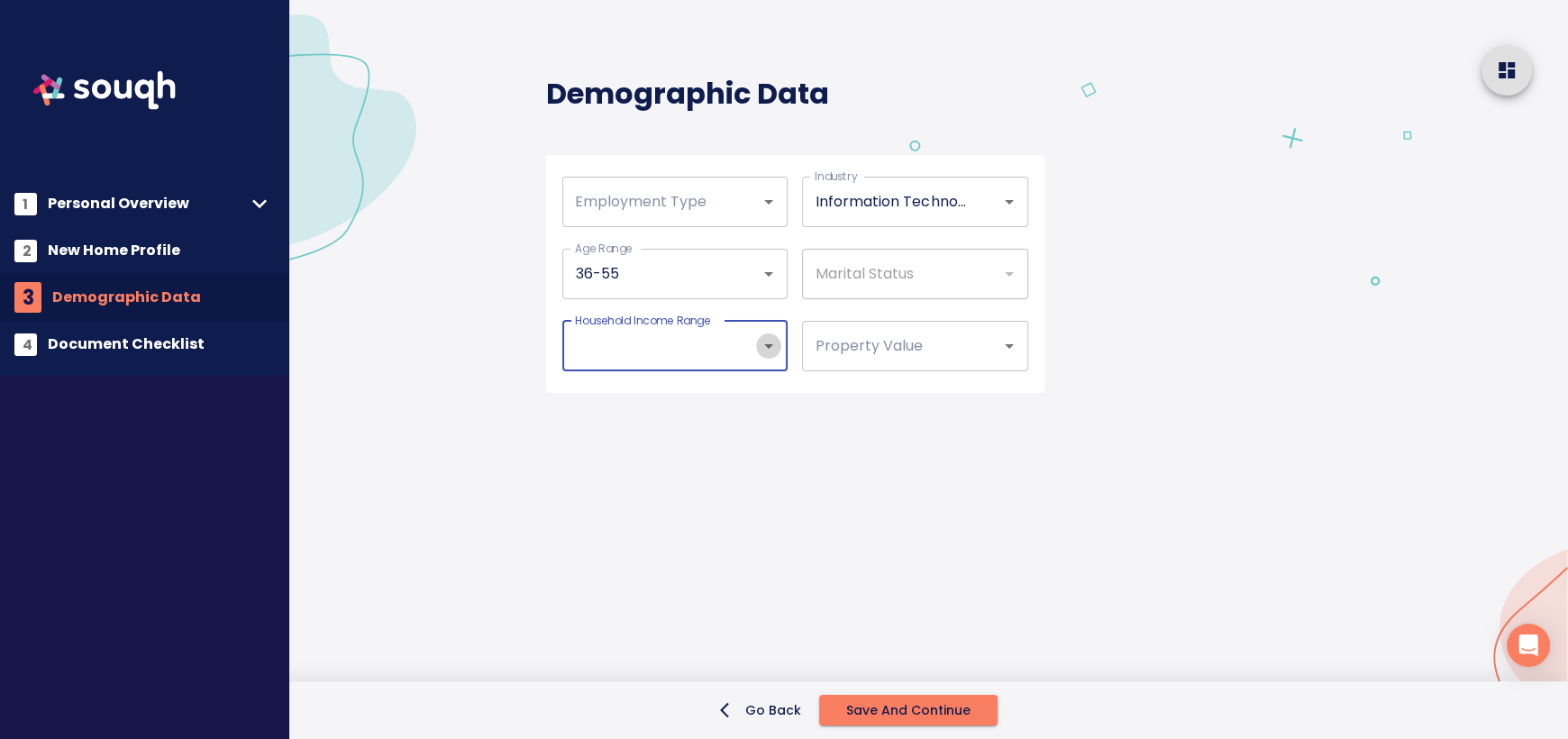
click at [762, 347] on icon "Open" at bounding box center [769, 346] width 22 height 22
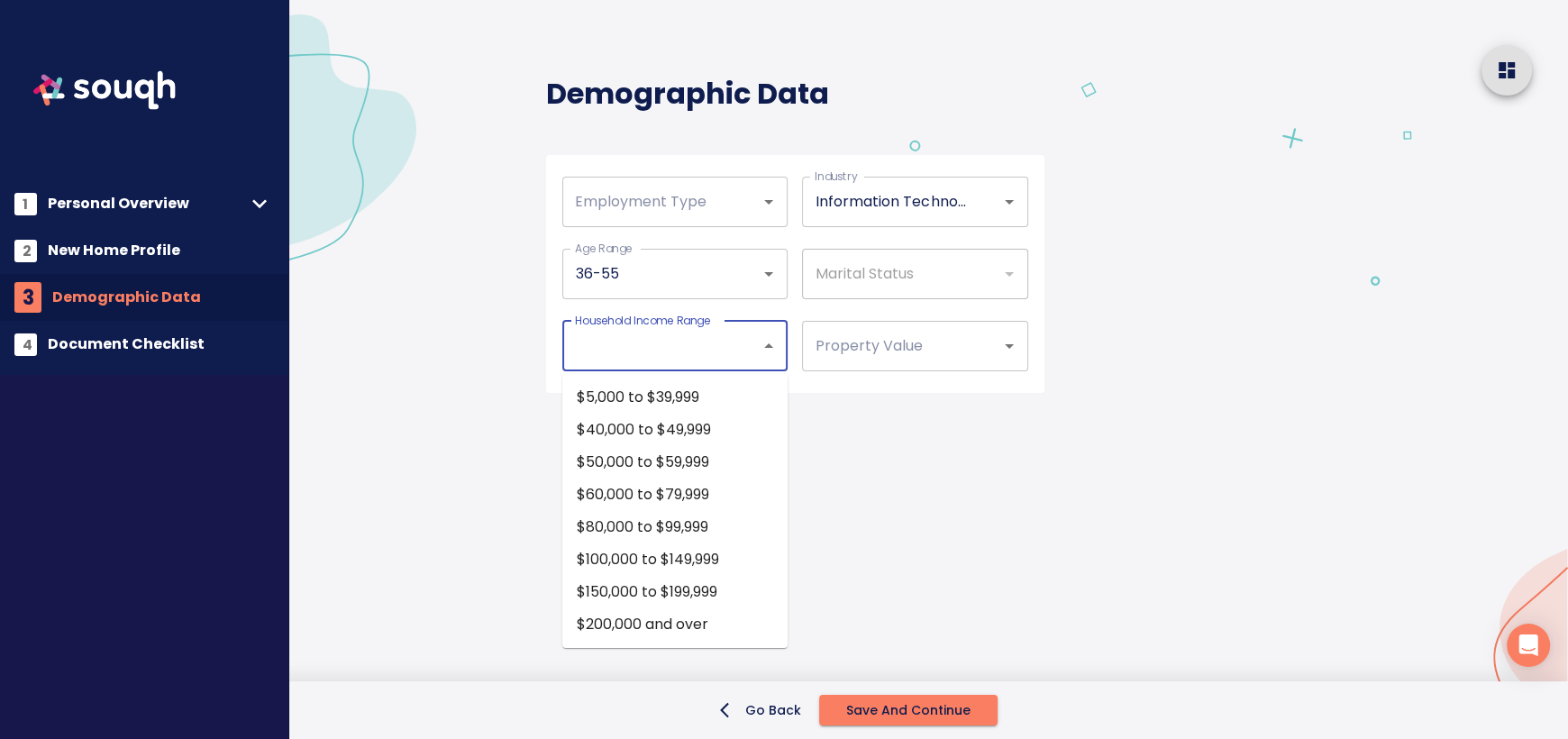
click at [1364, 288] on div at bounding box center [1355, 227] width 426 height 456
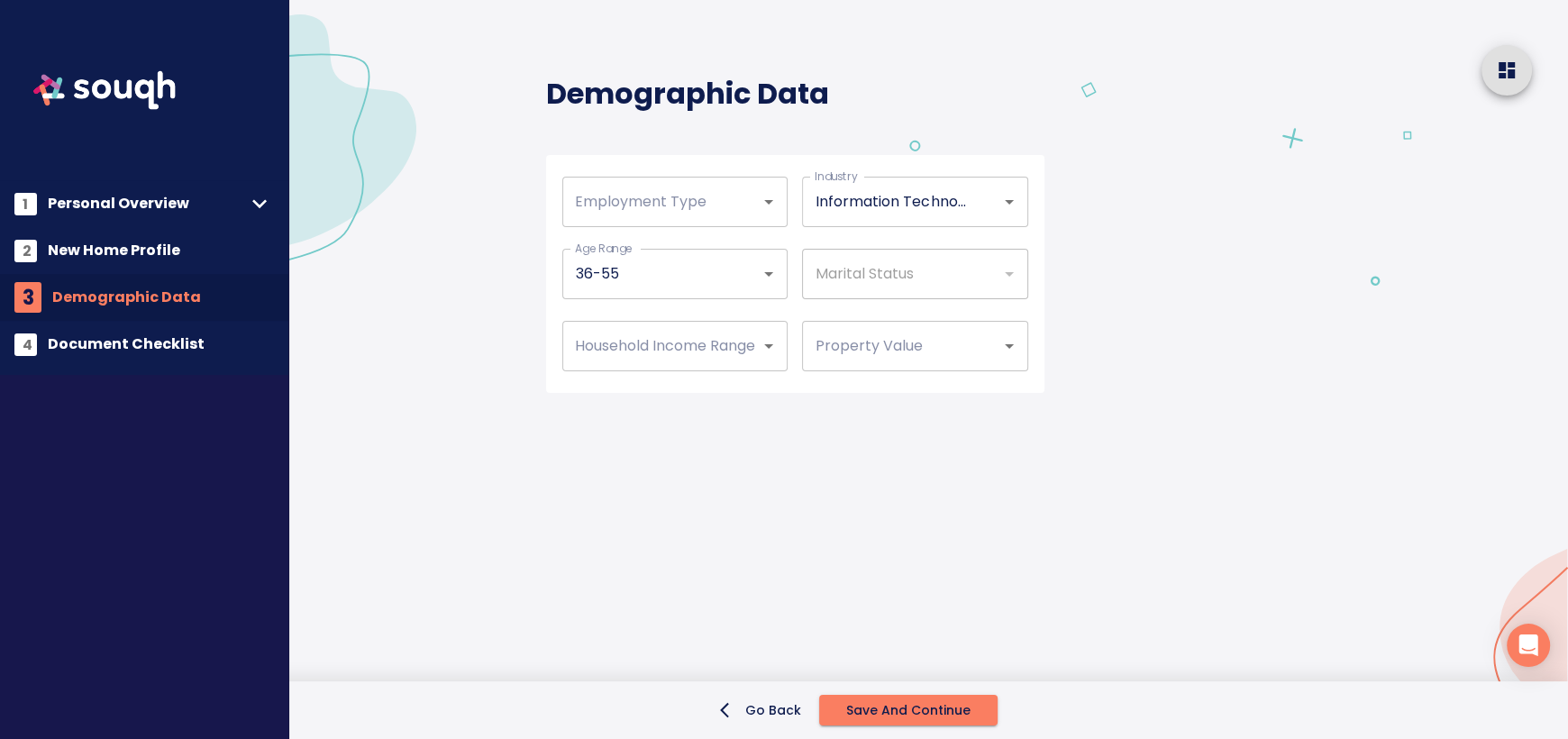
click at [864, 708] on span "Save and continue" at bounding box center [908, 710] width 124 height 22
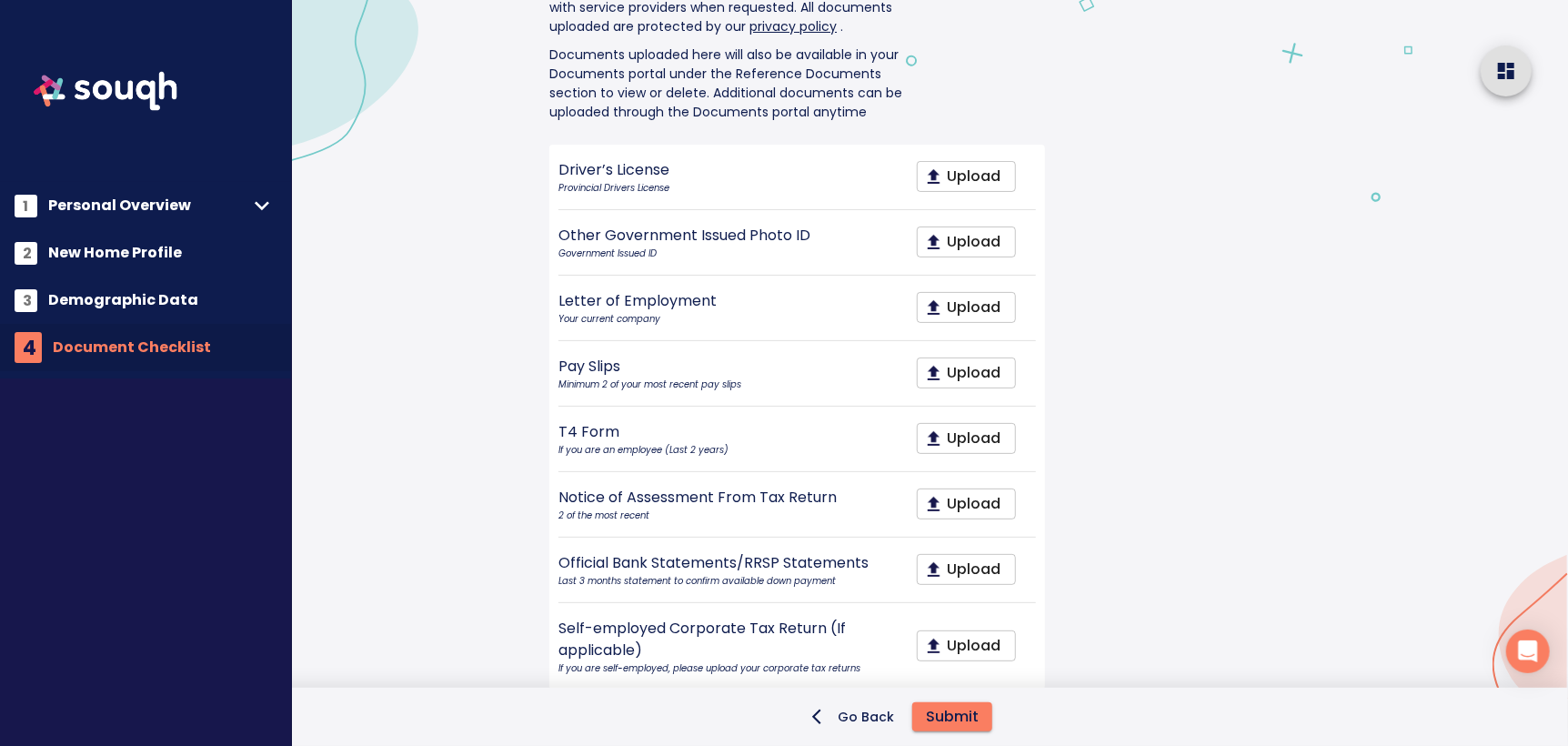
scroll to position [110, 0]
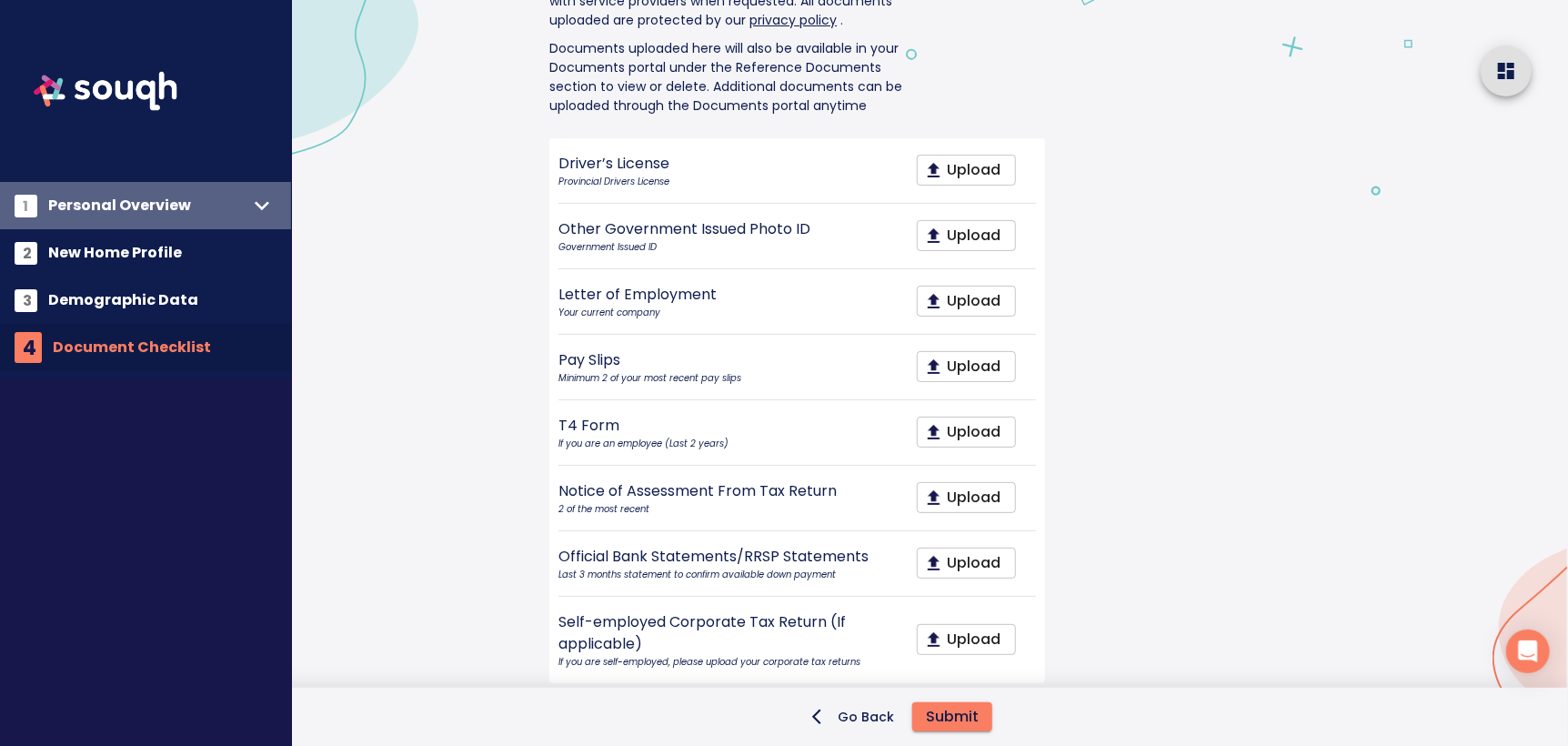
click at [132, 208] on span "Personal Overview" at bounding box center [148, 205] width 199 height 25
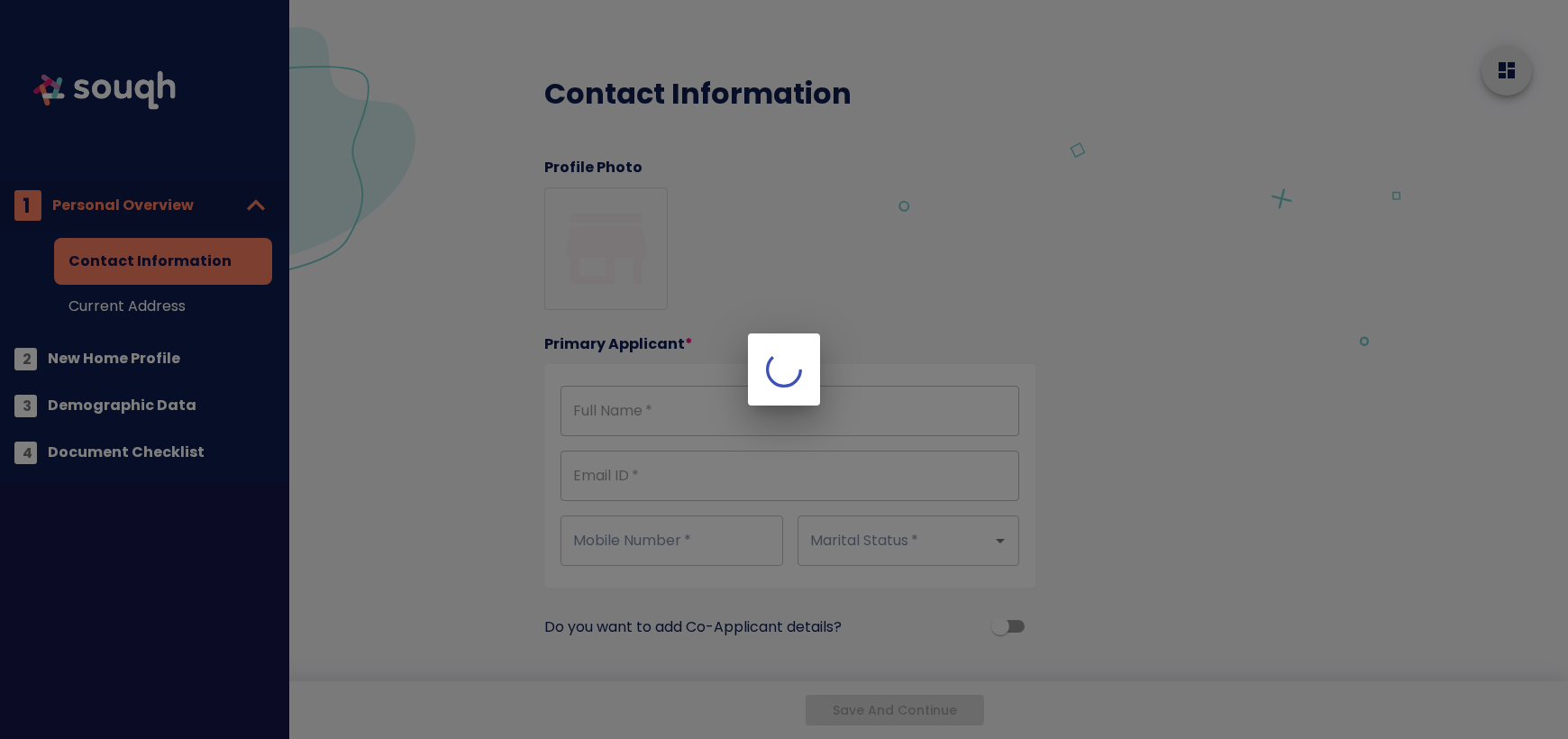
type input "[PERSON_NAME]"
type input "[EMAIL_ADDRESS][DOMAIN_NAME]"
type input "[PHONE_NUMBER]"
